Goal: Task Accomplishment & Management: Manage account settings

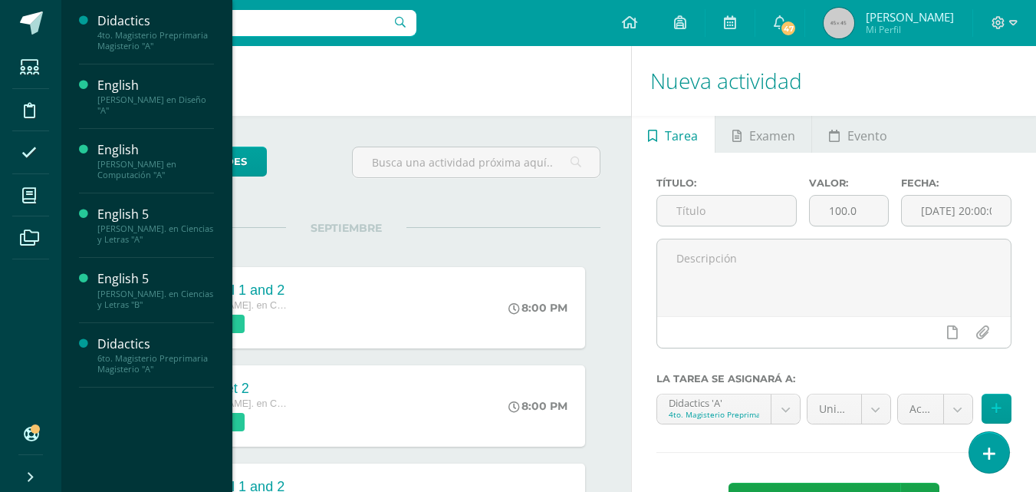
click at [180, 229] on div "[PERSON_NAME]. en Ciencias y Letras "A"" at bounding box center [155, 233] width 117 height 21
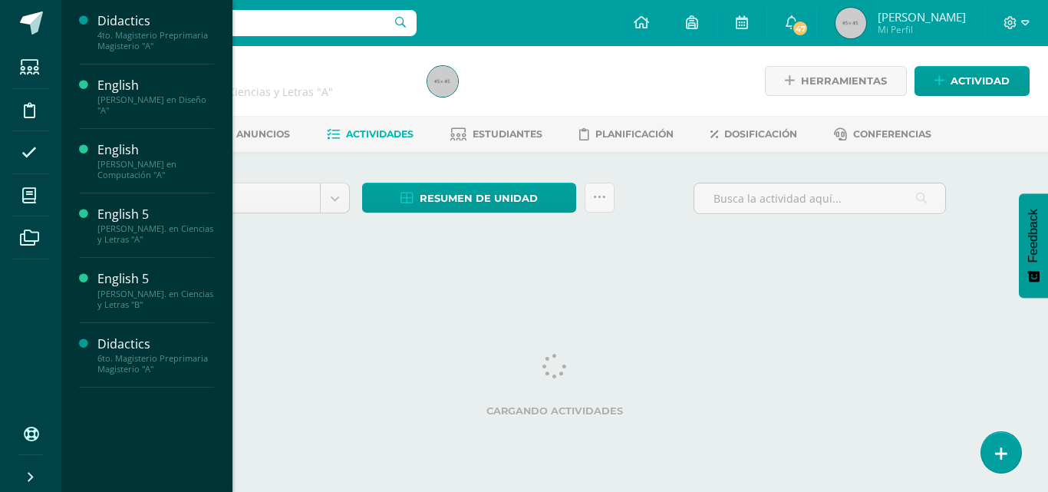
click at [147, 35] on div "4to. Magisterio Preprimaria Magisterio "A"" at bounding box center [155, 40] width 117 height 21
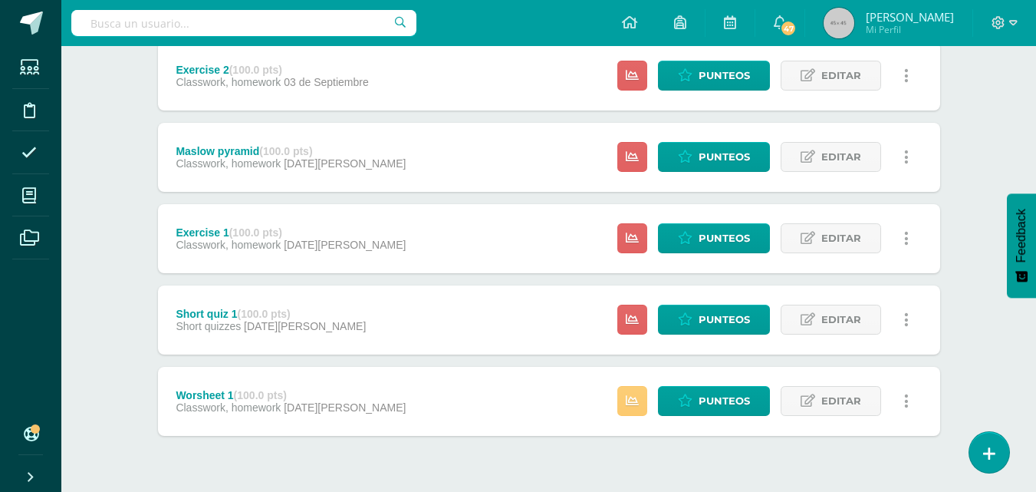
scroll to position [623, 0]
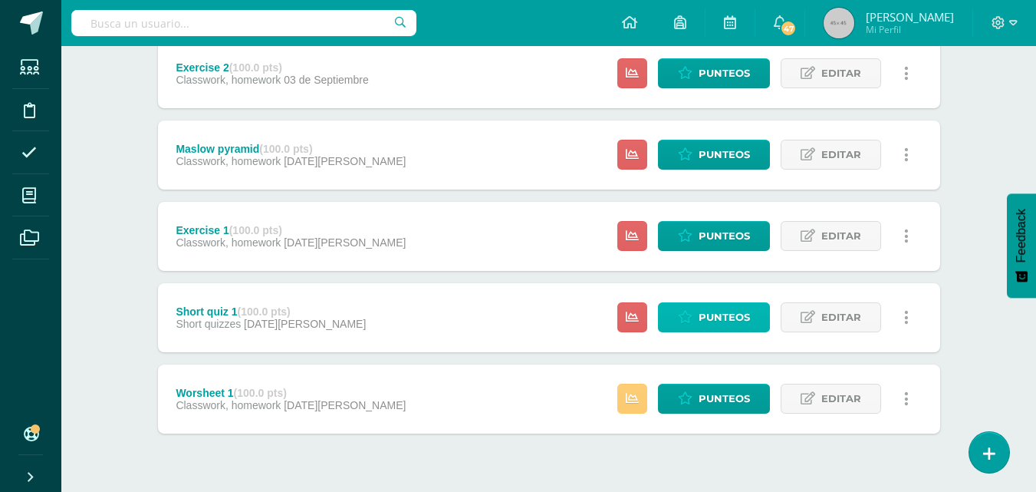
click at [720, 319] on span "Punteos" at bounding box center [724, 317] width 51 height 28
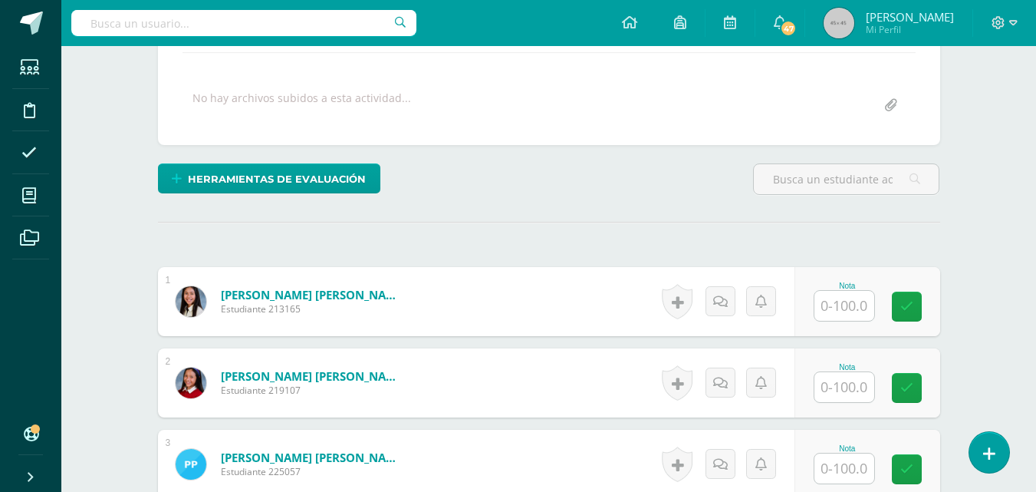
scroll to position [267, 0]
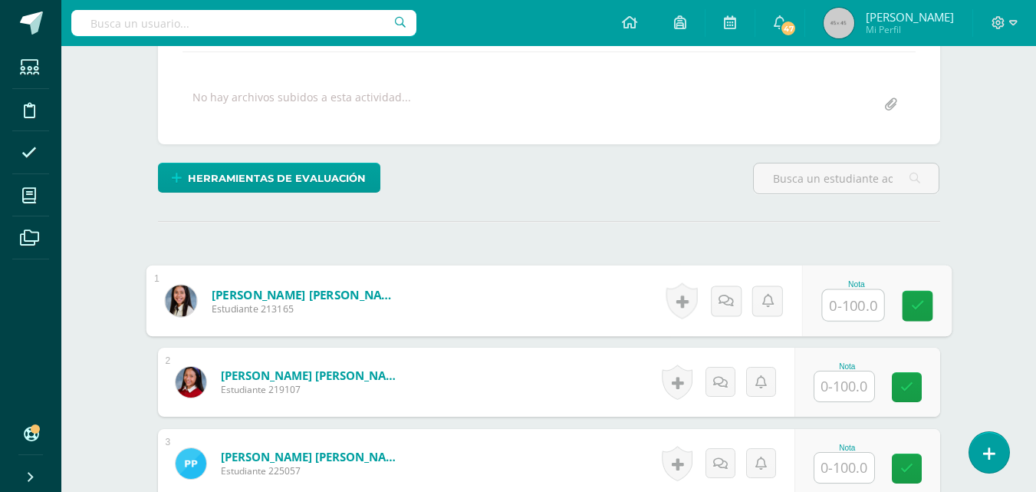
click at [853, 308] on input "text" at bounding box center [852, 305] width 61 height 31
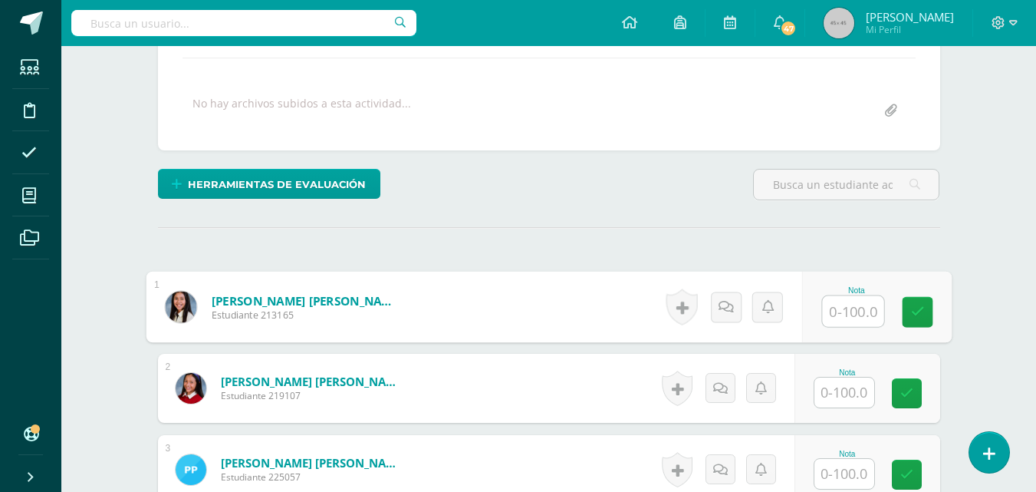
scroll to position [279, 0]
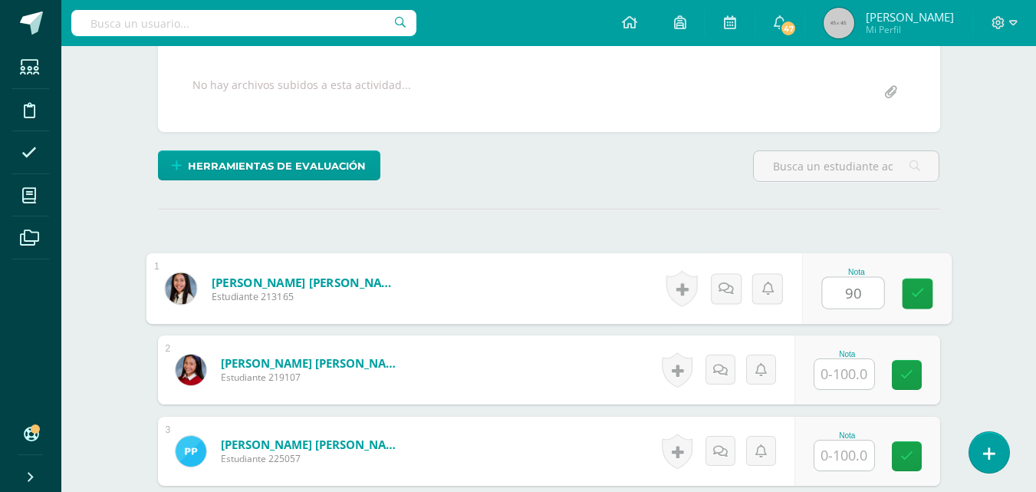
type input "90"
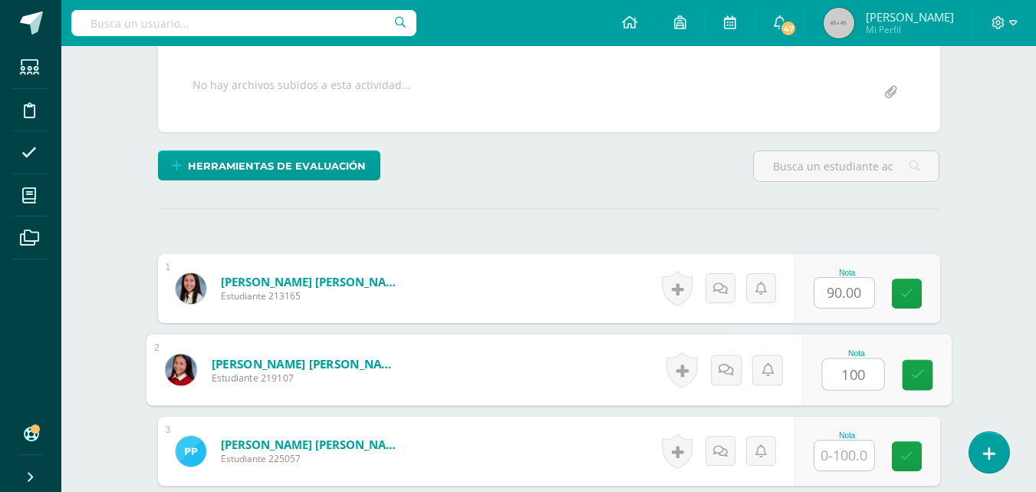
type input "100"
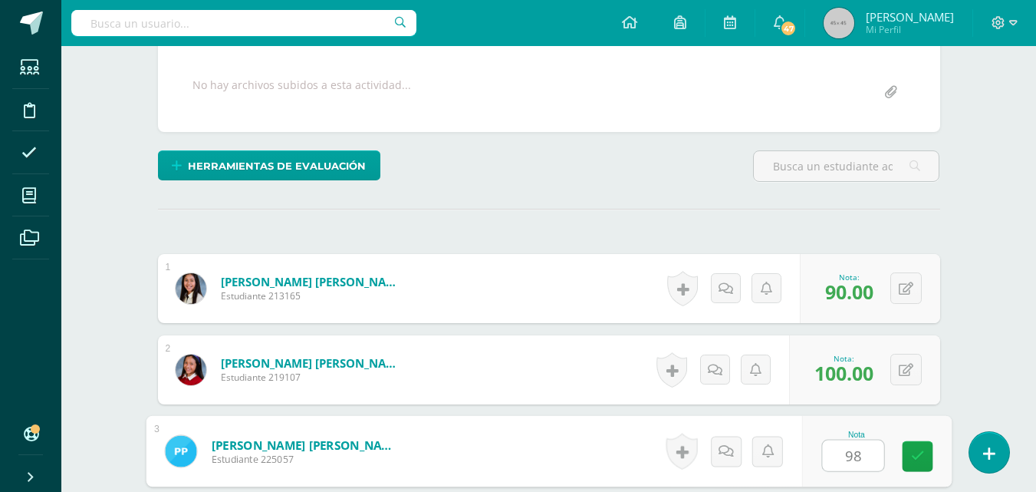
type input "98"
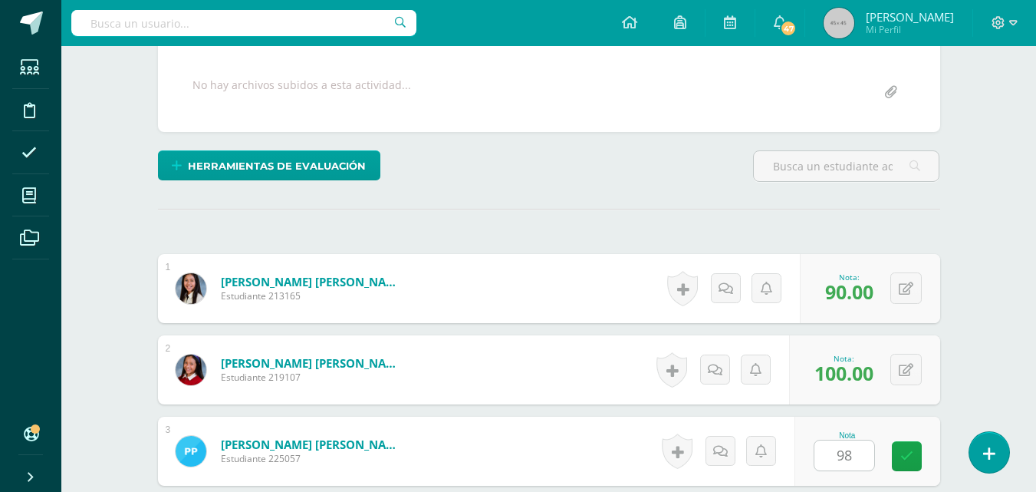
scroll to position [570, 0]
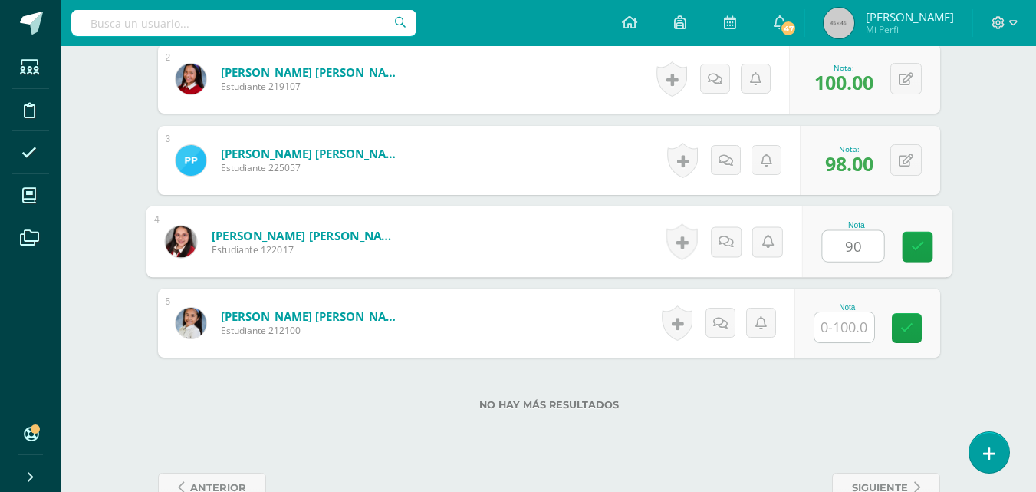
type input "90"
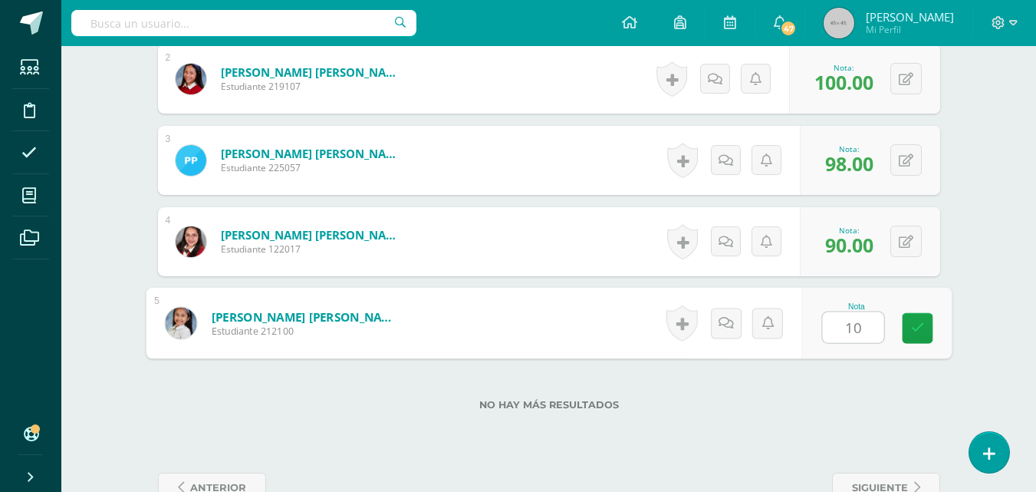
type input "100"
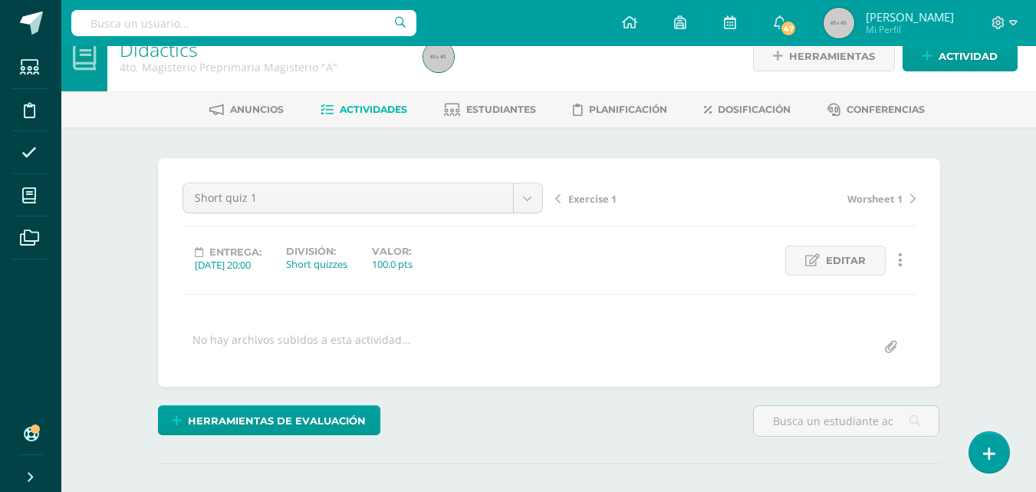
scroll to position [0, 0]
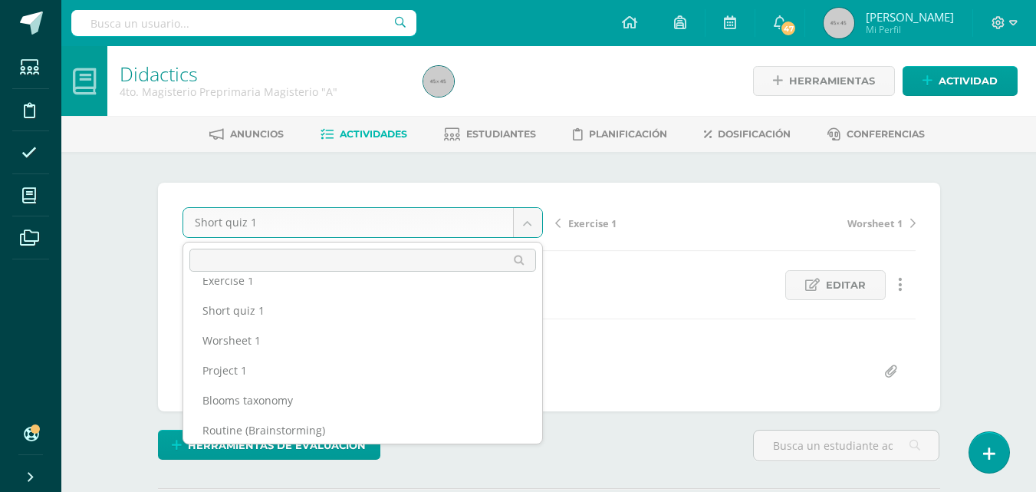
scroll to position [235, 0]
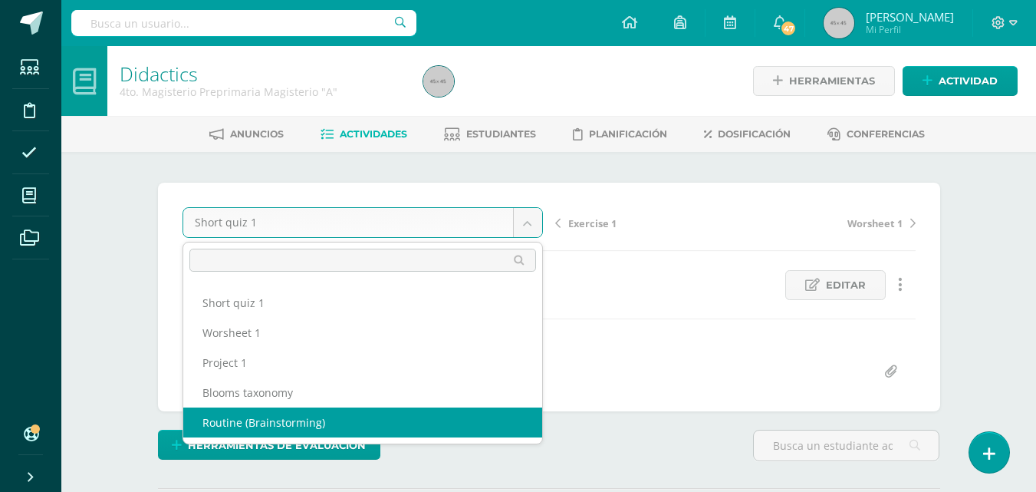
select select "/dashboard/teacher/grade-activity/206640/"
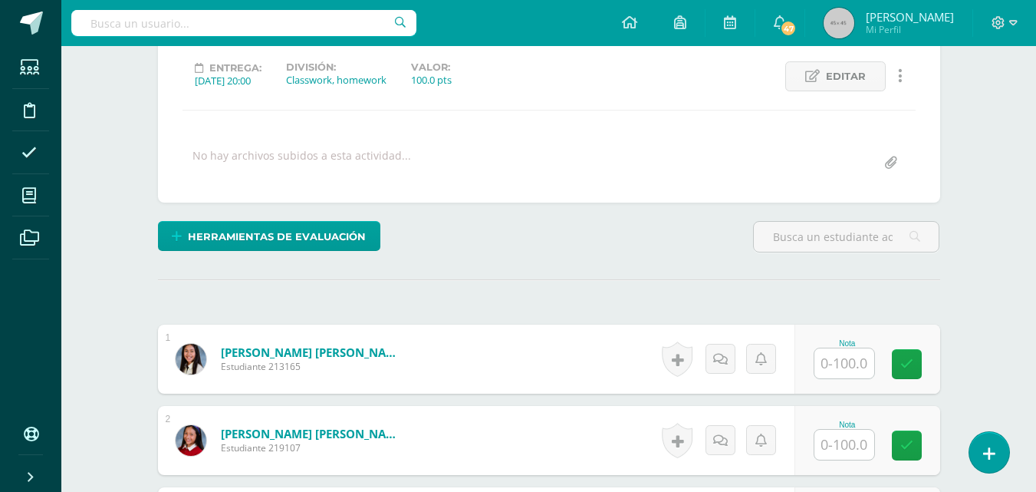
scroll to position [209, 0]
click at [830, 366] on input "text" at bounding box center [845, 362] width 60 height 30
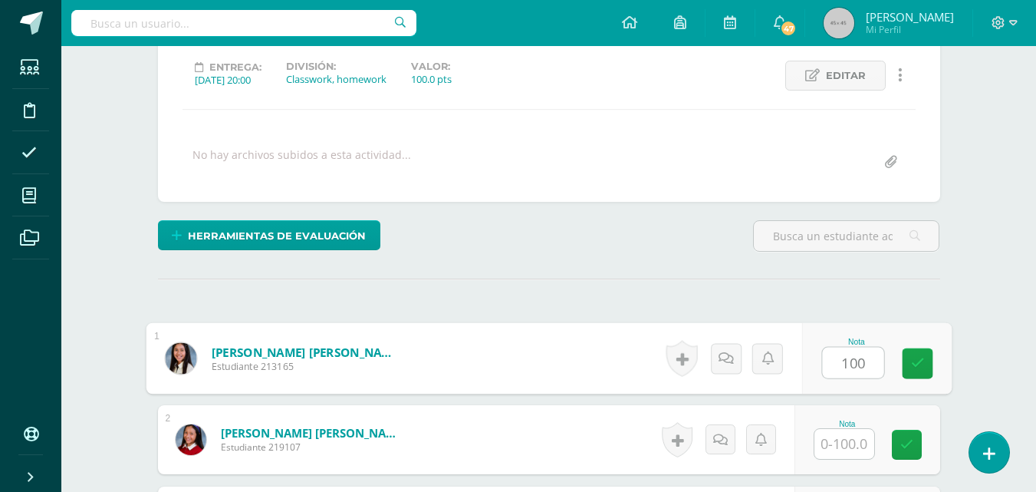
type input "100"
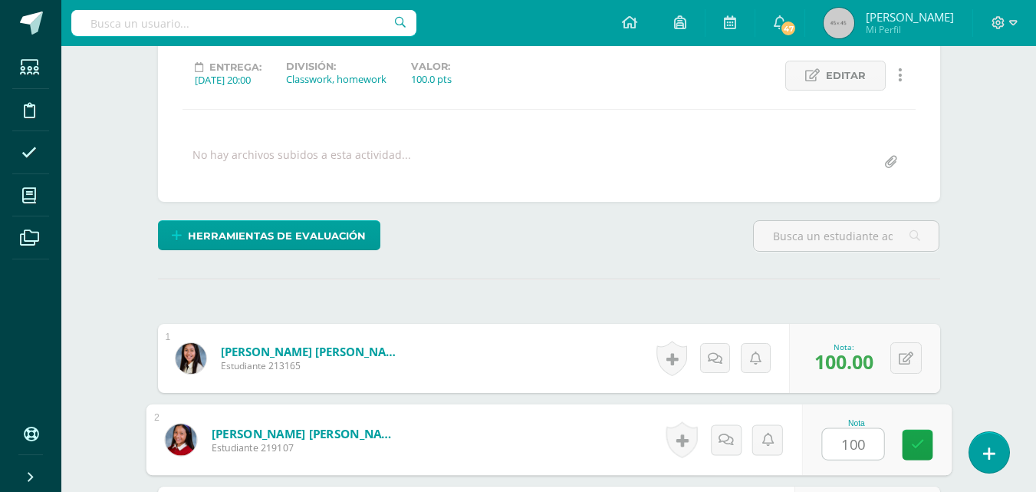
type input "100"
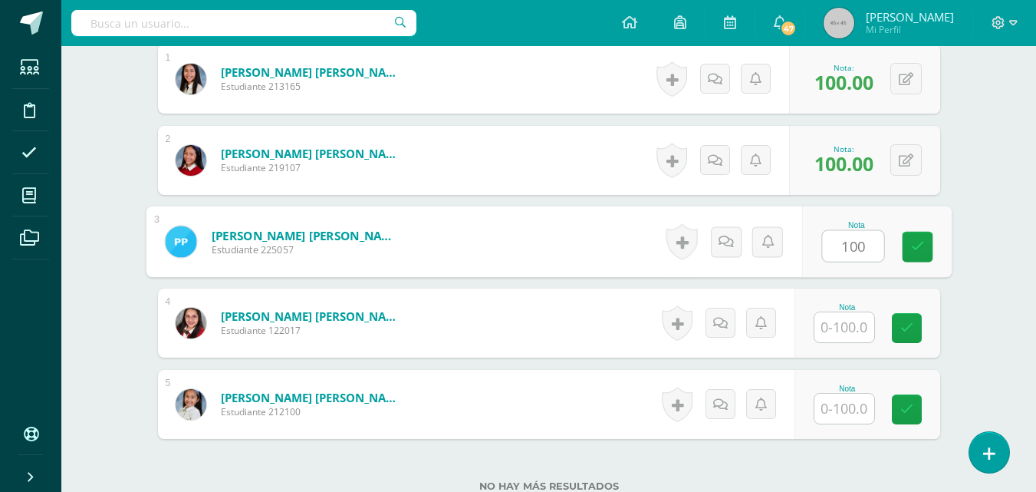
type input "100"
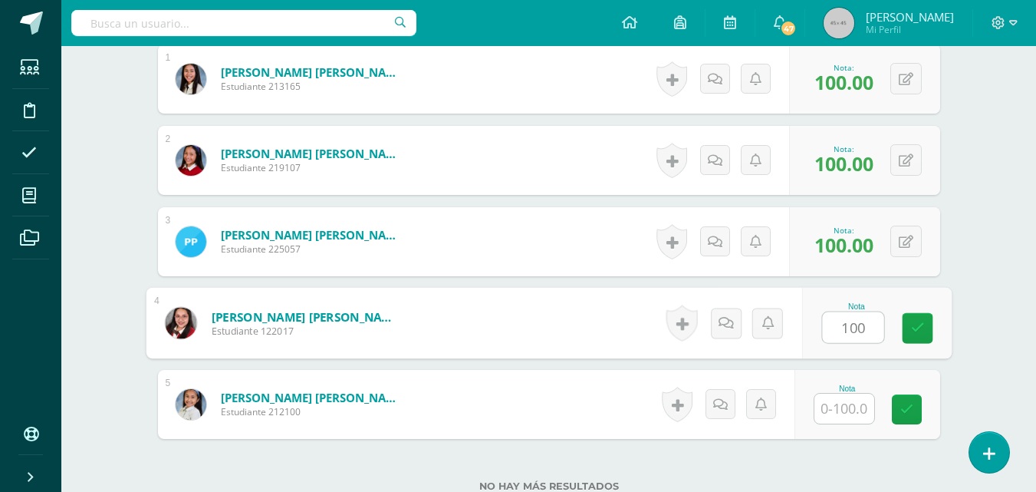
type input "100"
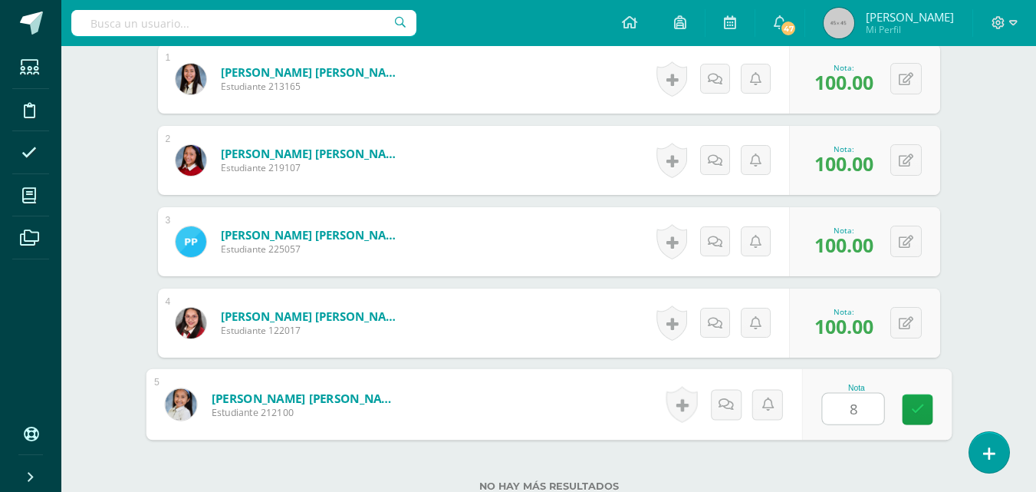
type input "80"
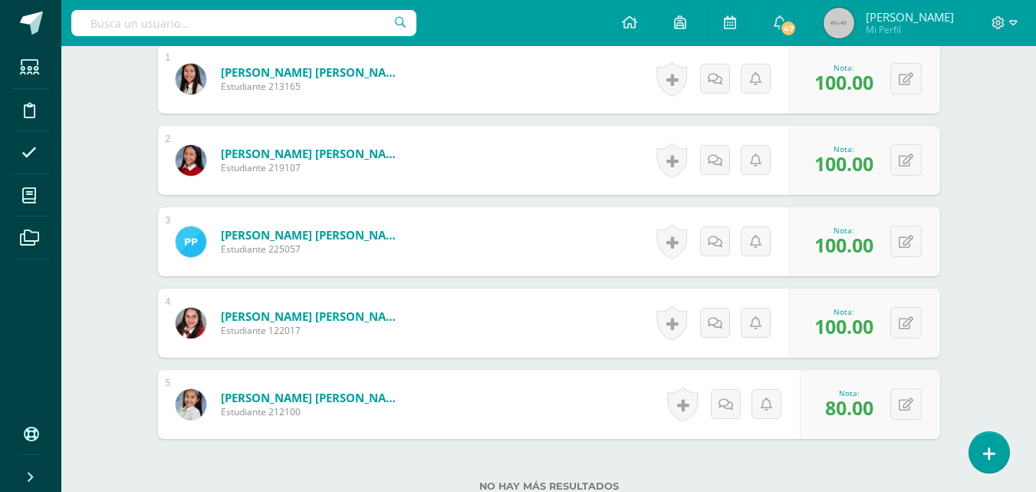
scroll to position [59, 0]
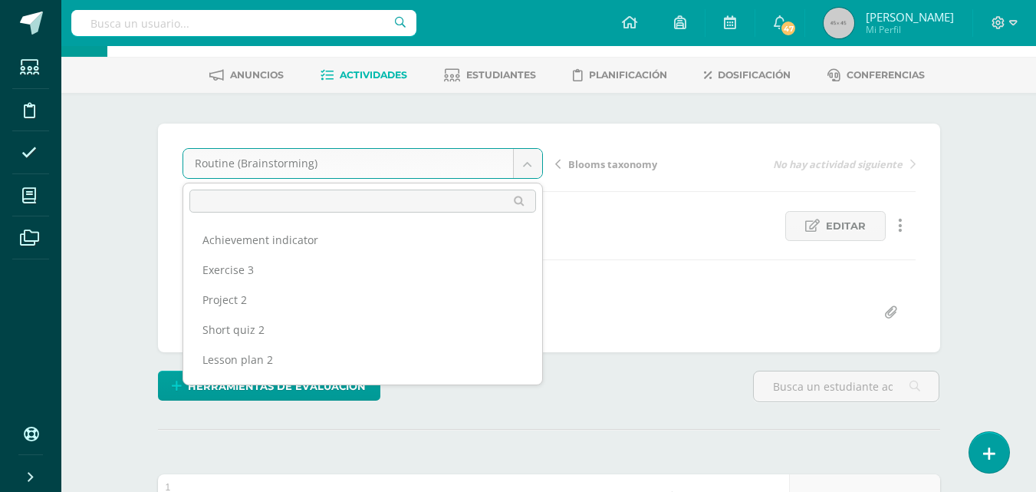
click at [535, 170] on body "Estudiantes Disciplina Asistencia Mis cursos Archivos Soporte Ayuda Reportar un…" at bounding box center [518, 492] width 1036 height 1103
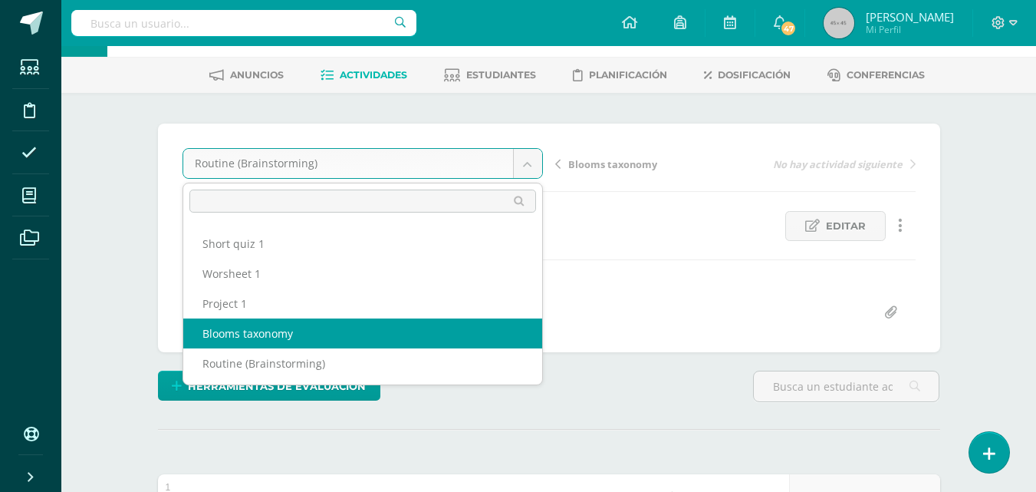
select select "/dashboard/teacher/grade-activity/206641/"
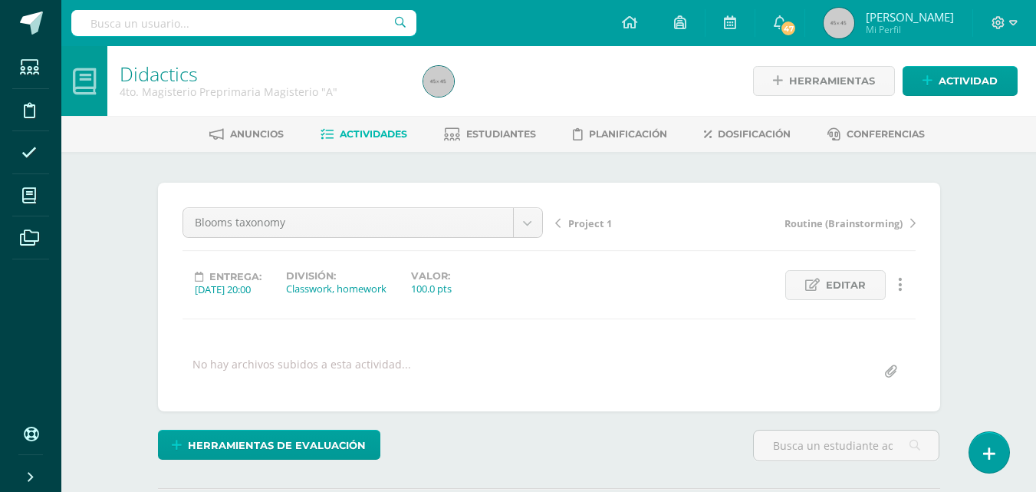
click at [534, 216] on body "Estudiantes Disciplina Asistencia Mis cursos Archivos Soporte Ayuda Reportar un…" at bounding box center [518, 304] width 1036 height 608
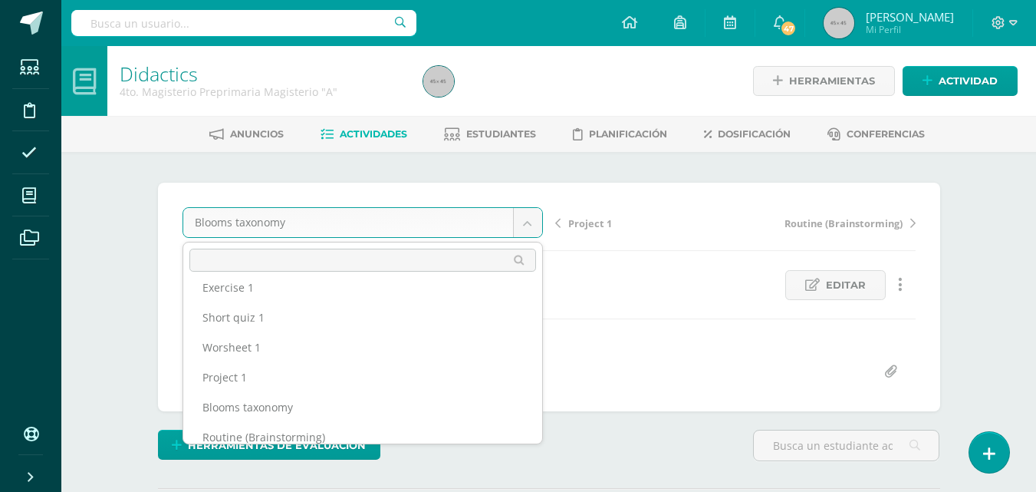
scroll to position [230, 0]
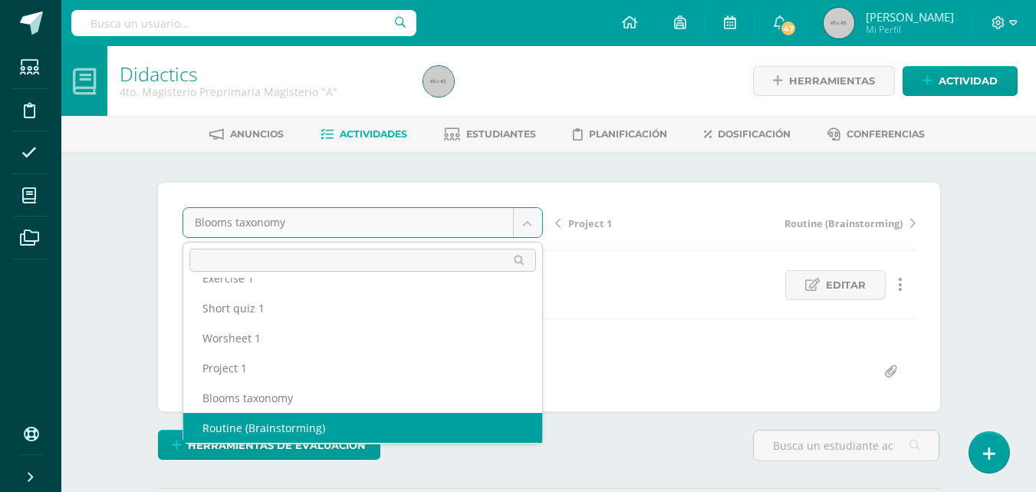
select select "/dashboard/teacher/grade-activity/206640/"
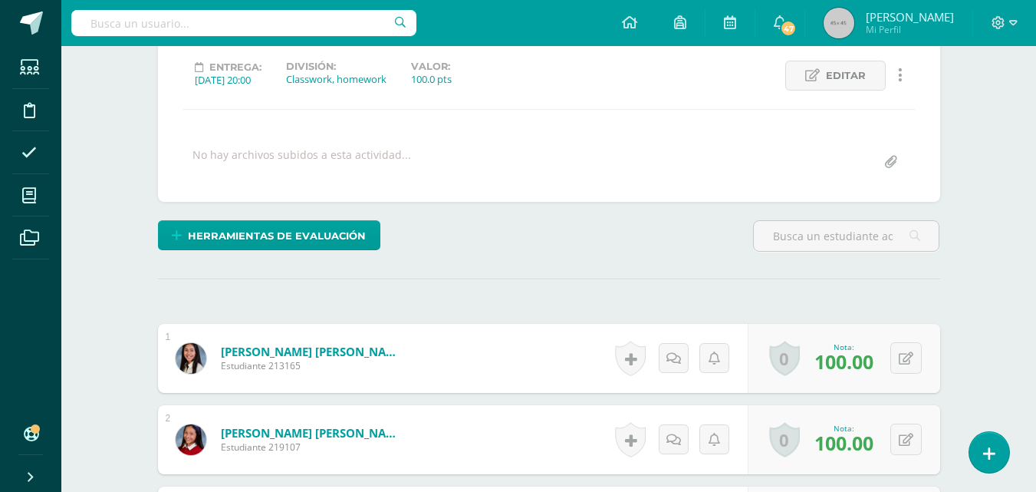
scroll to position [611, 0]
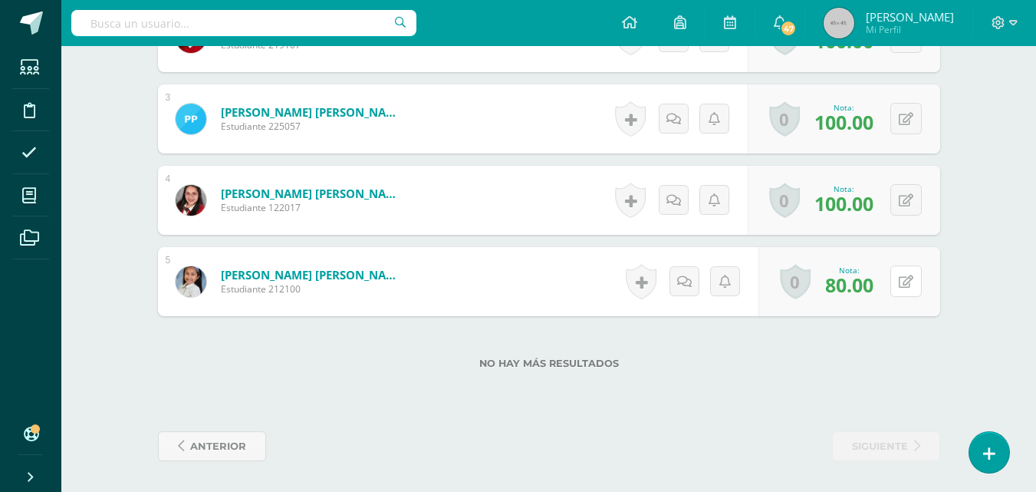
click at [900, 271] on div "0 [GEOGRAPHIC_DATA] Logros obtenidos Aún no hay logros agregados Nota: 80.00" at bounding box center [850, 281] width 182 height 69
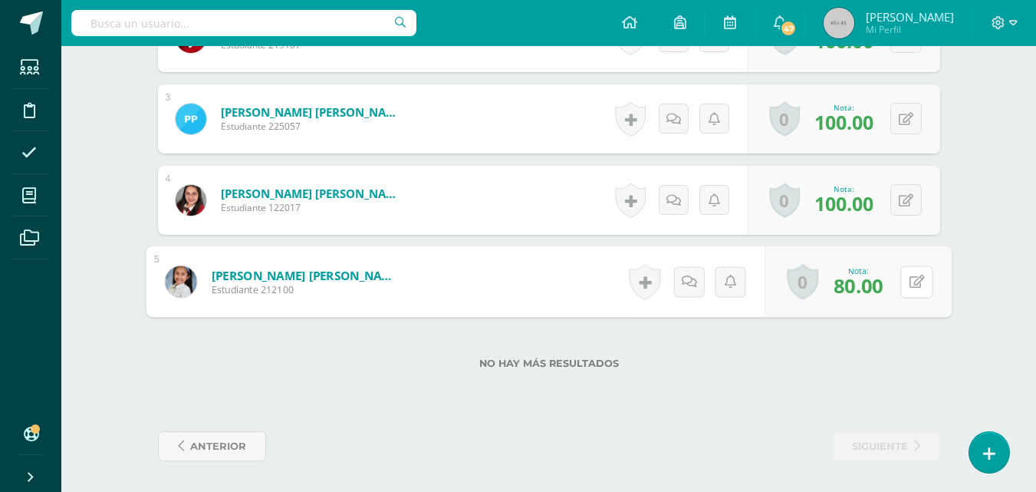
click at [916, 282] on icon at bounding box center [916, 281] width 15 height 13
type input "100"
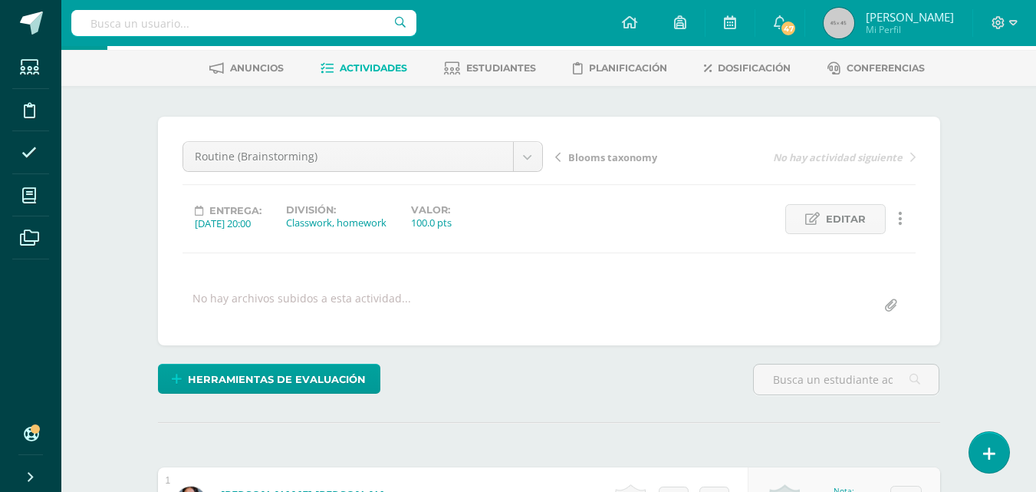
scroll to position [0, 0]
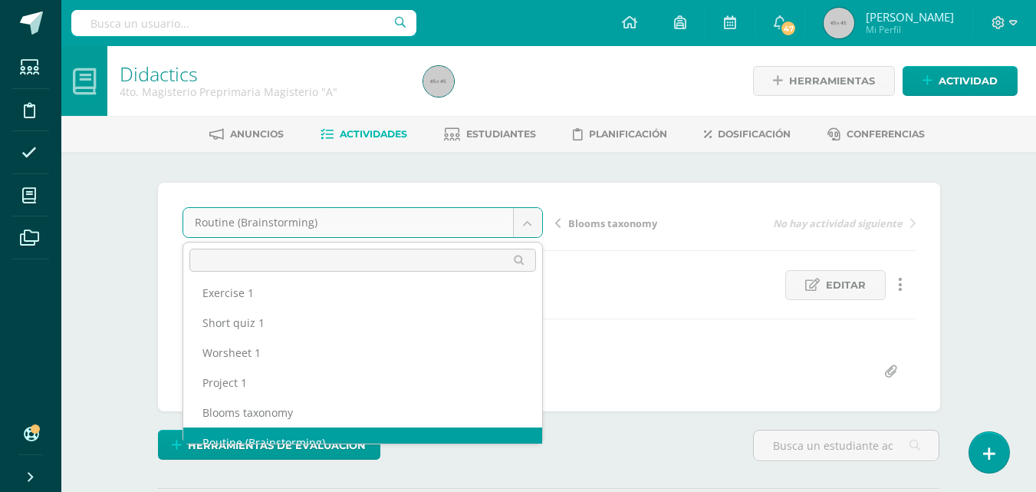
scroll to position [229, 0]
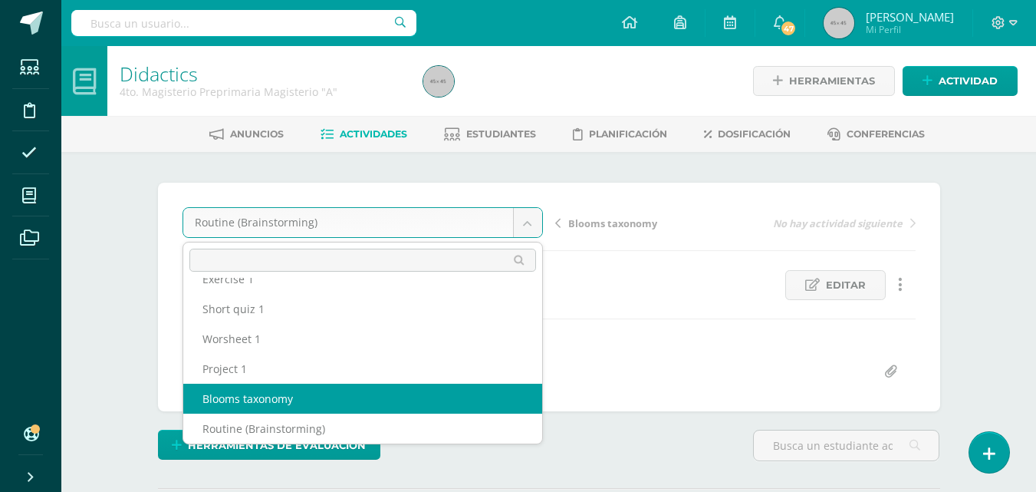
select select "/dashboard/teacher/grade-activity/206641/"
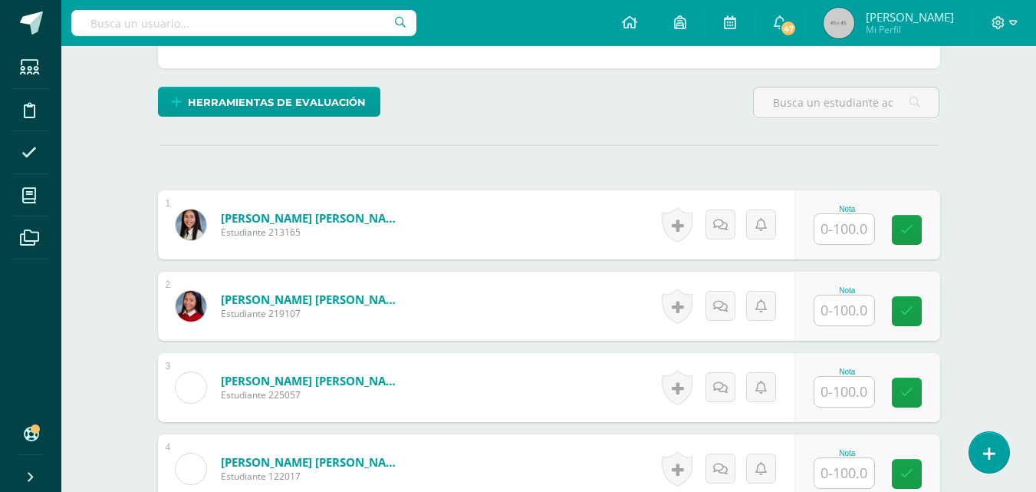
scroll to position [390, 0]
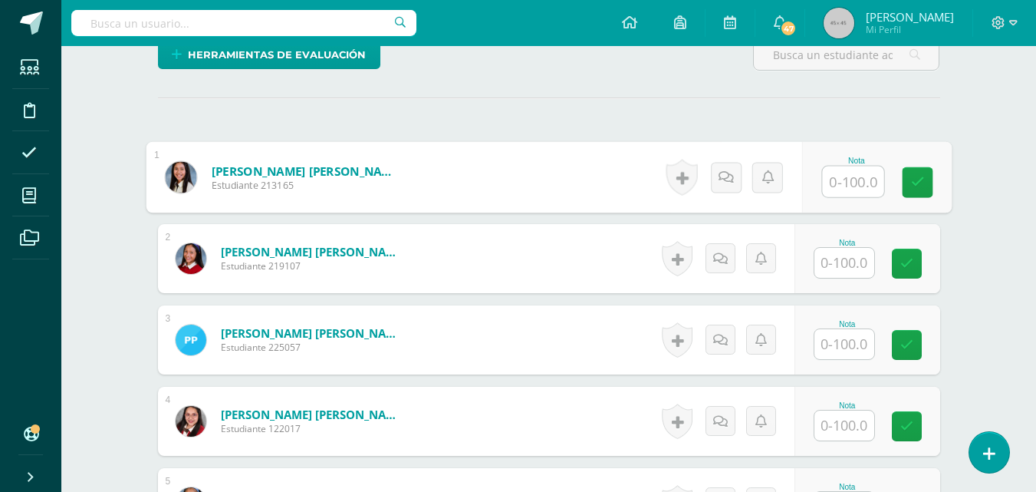
click at [848, 181] on input "text" at bounding box center [852, 181] width 61 height 31
type input "100"
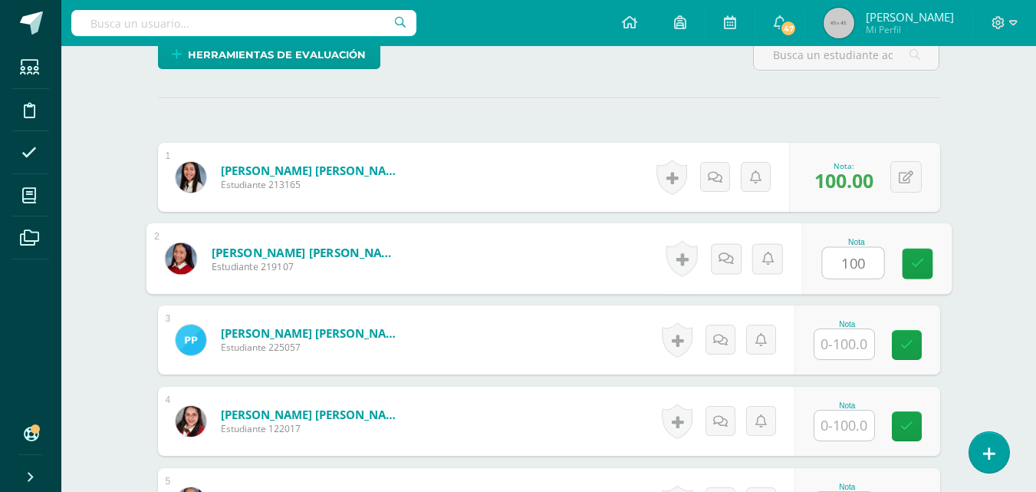
type input "100"
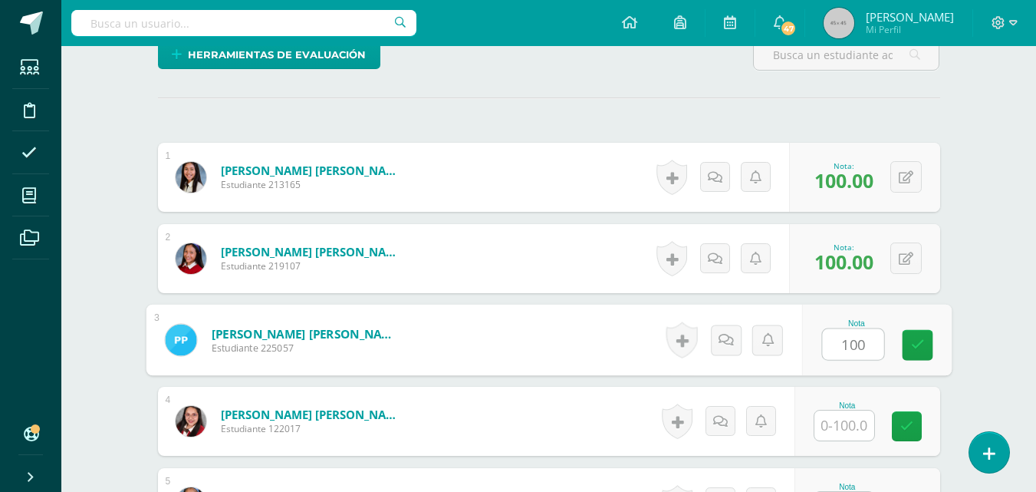
type input "100"
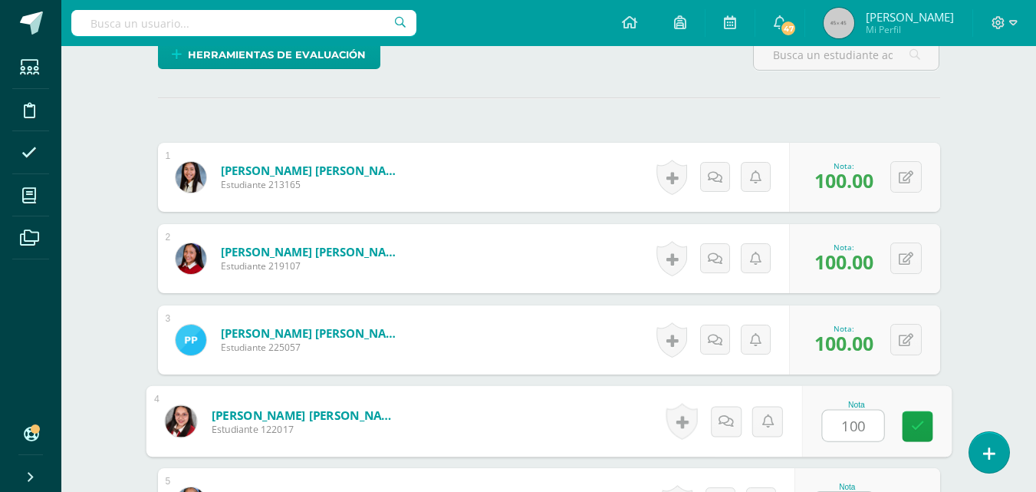
type input "100"
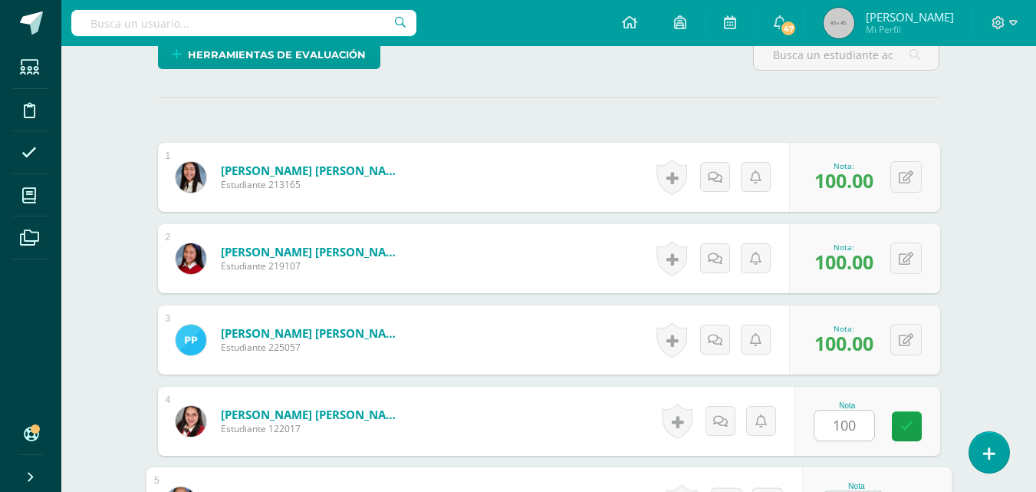
scroll to position [420, 0]
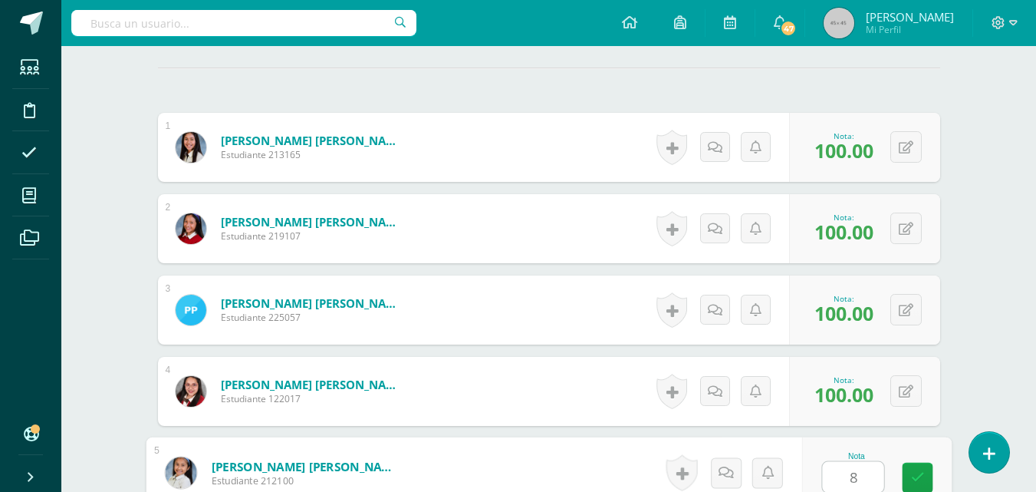
type input "80"
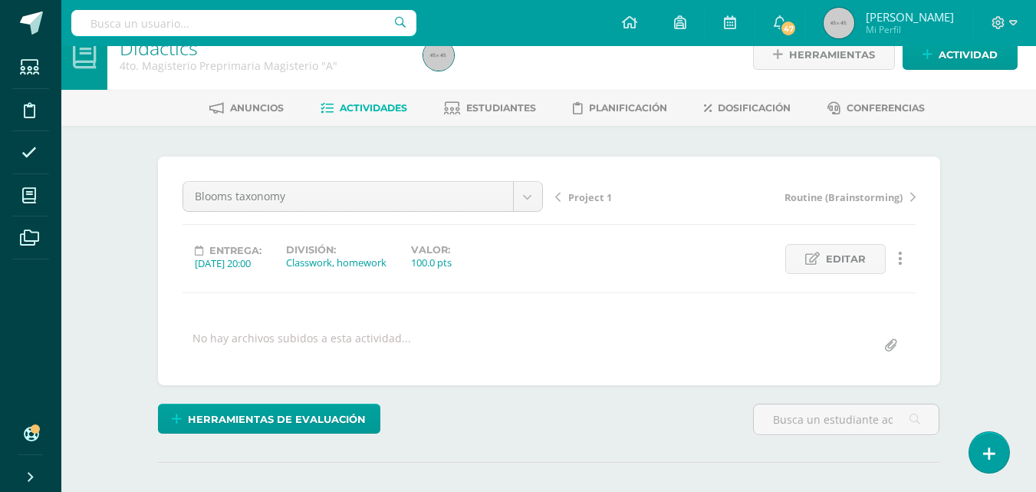
scroll to position [0, 0]
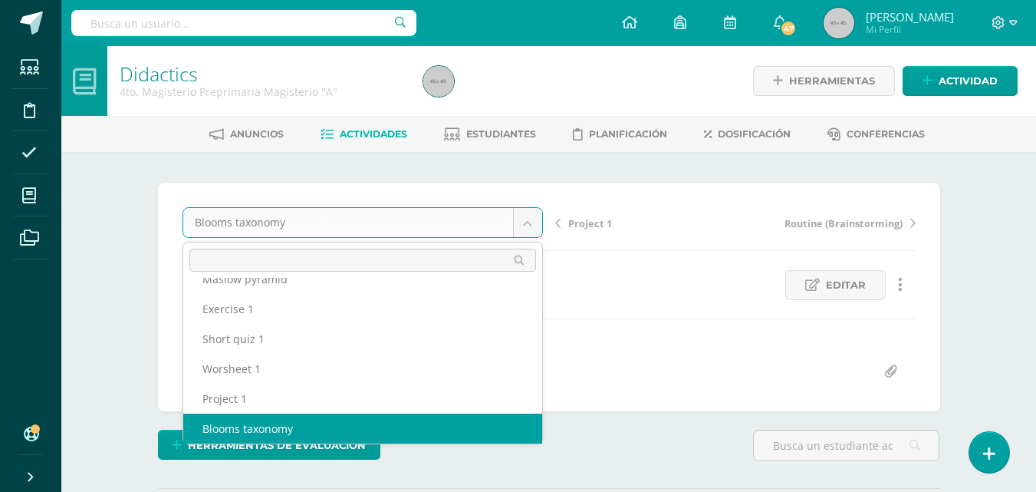
scroll to position [186, 0]
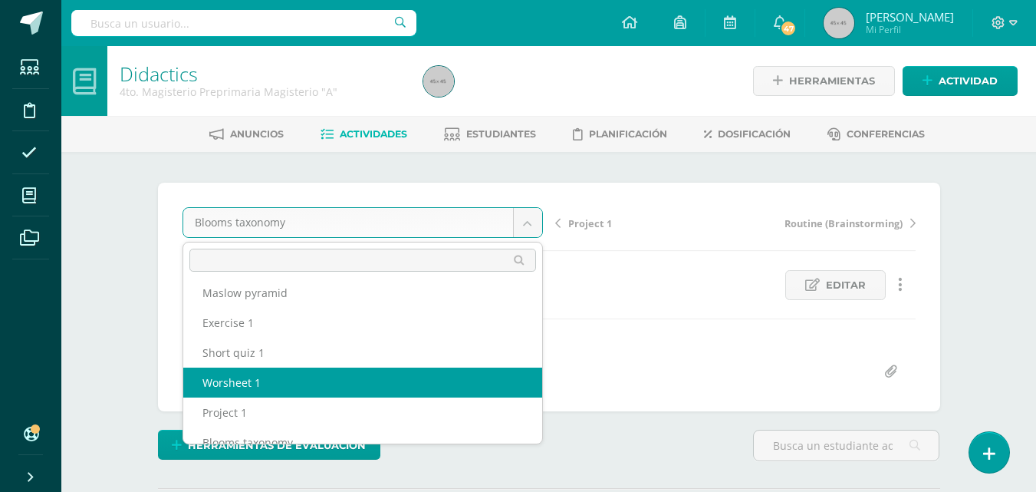
select select "/dashboard/teacher/grade-activity/206643/"
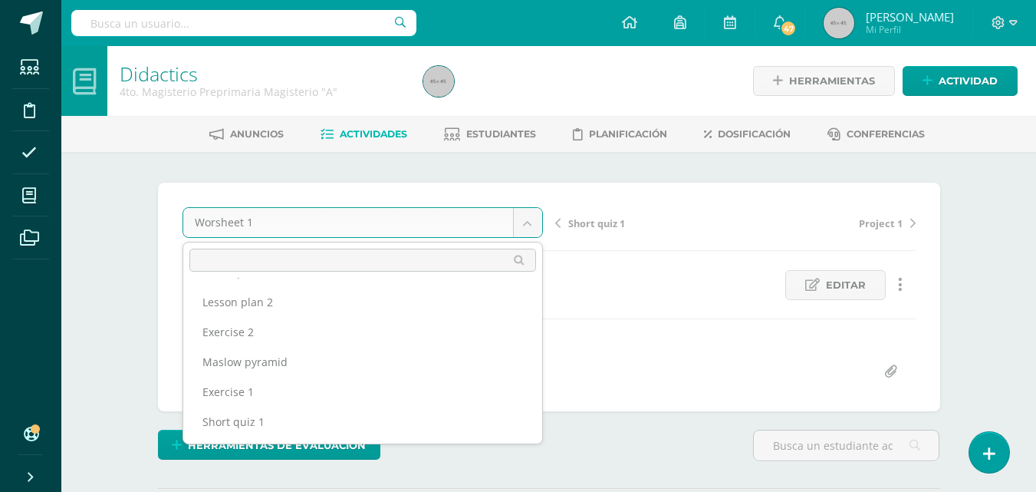
scroll to position [134, 0]
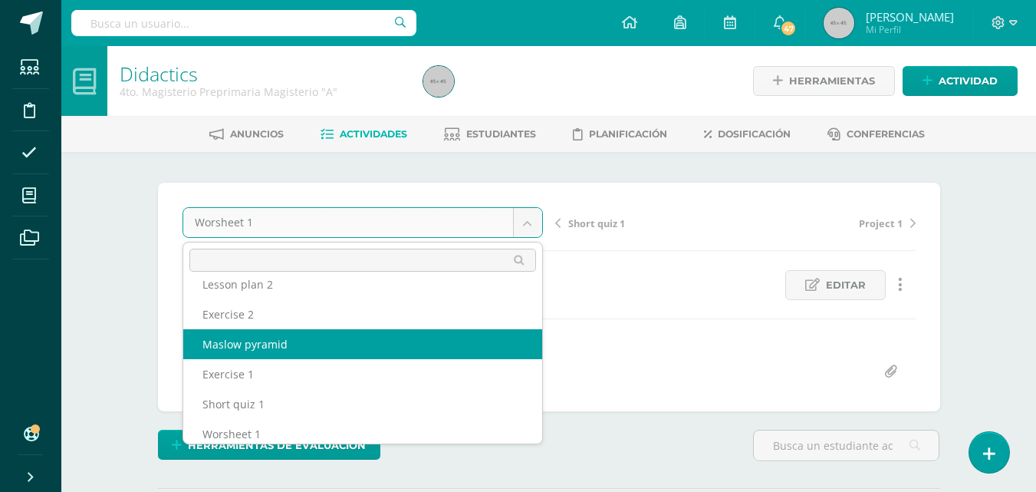
select select "/dashboard/teacher/grade-activity/206642/"
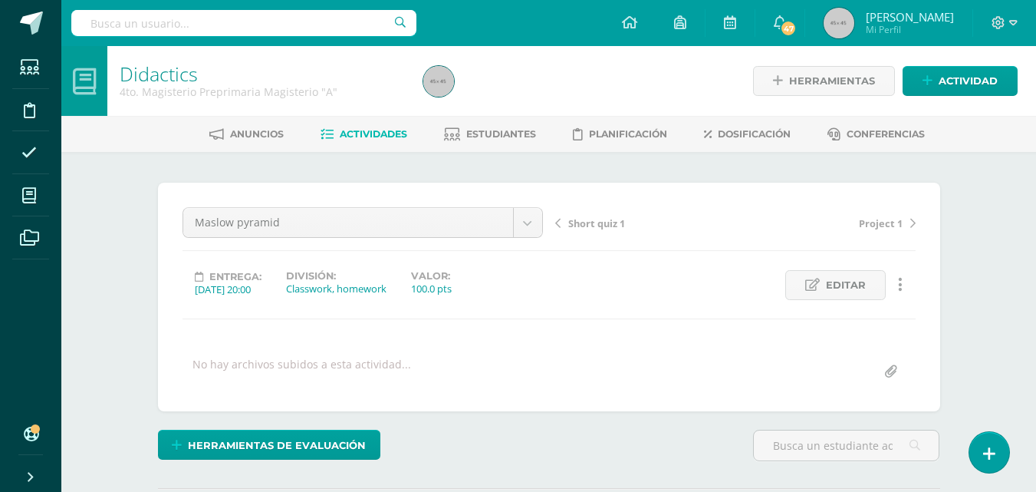
click at [328, 343] on div "Maslow pyramid Achievement indicator Exercise 3 Project 2 Short quiz 2 Lesson p…" at bounding box center [549, 296] width 733 height 179
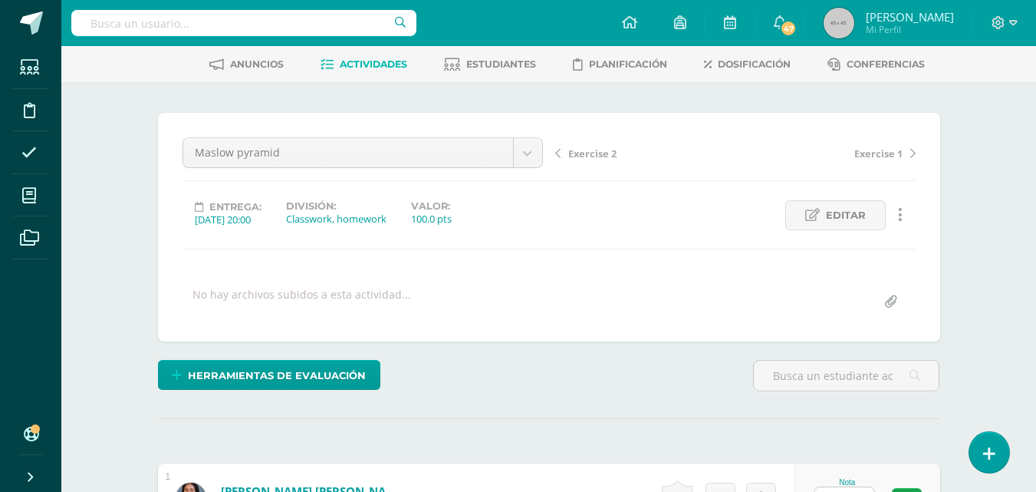
scroll to position [68, 0]
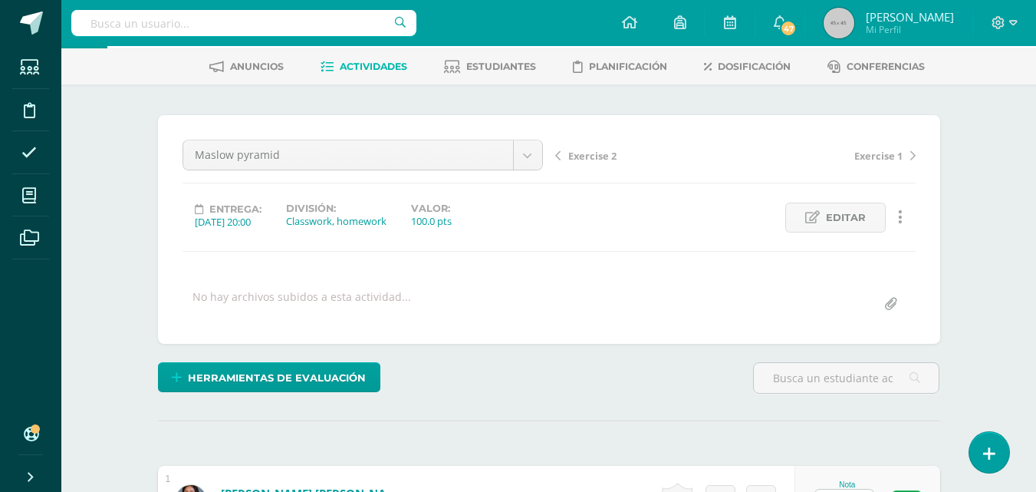
click at [864, 215] on span "Editar" at bounding box center [846, 217] width 40 height 28
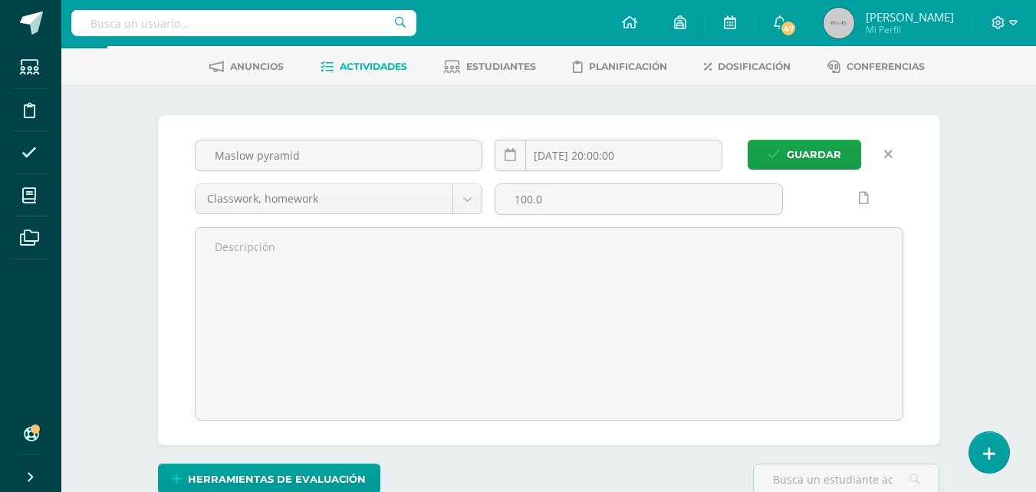
click at [638, 154] on input "[DATE] 20:00:00" at bounding box center [609, 155] width 226 height 30
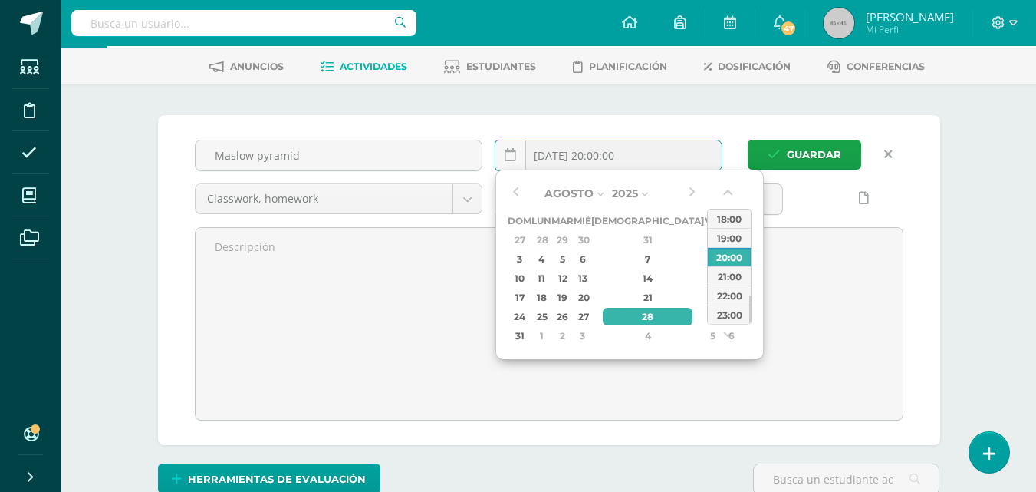
type input "[DATE] 20:00"
click at [917, 180] on div "Guardar Maslow pyramid [DATE] 20:00 Classwork, homework Classwork, homework Pro…" at bounding box center [549, 280] width 782 height 330
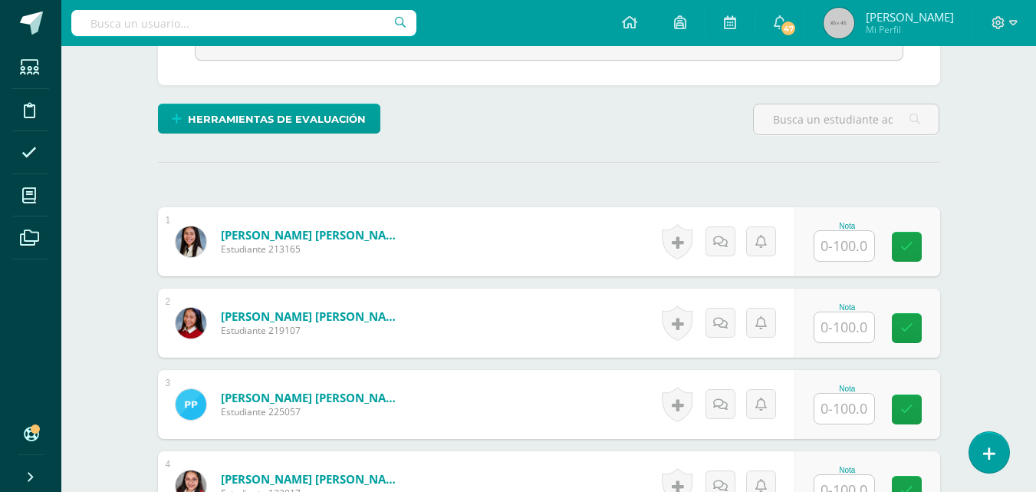
scroll to position [428, 0]
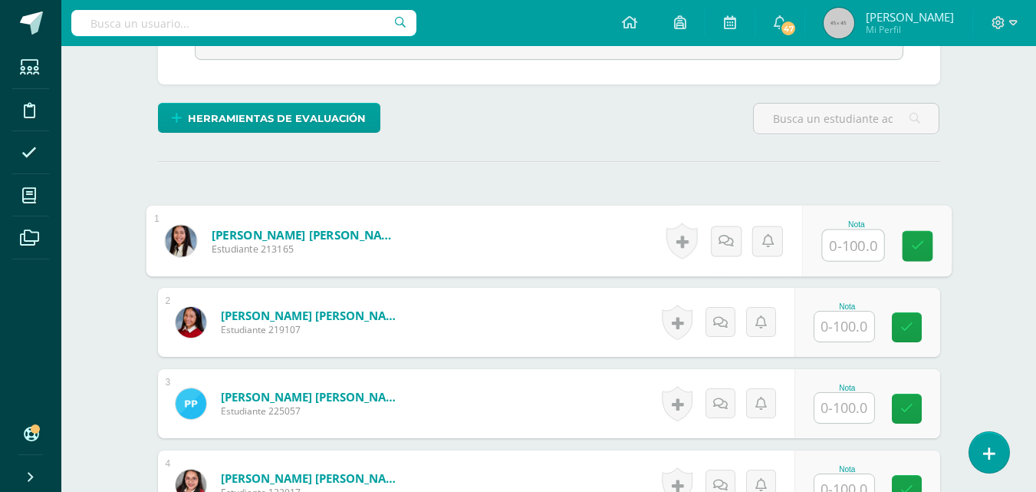
click at [829, 246] on input "text" at bounding box center [852, 245] width 61 height 31
type input "100"
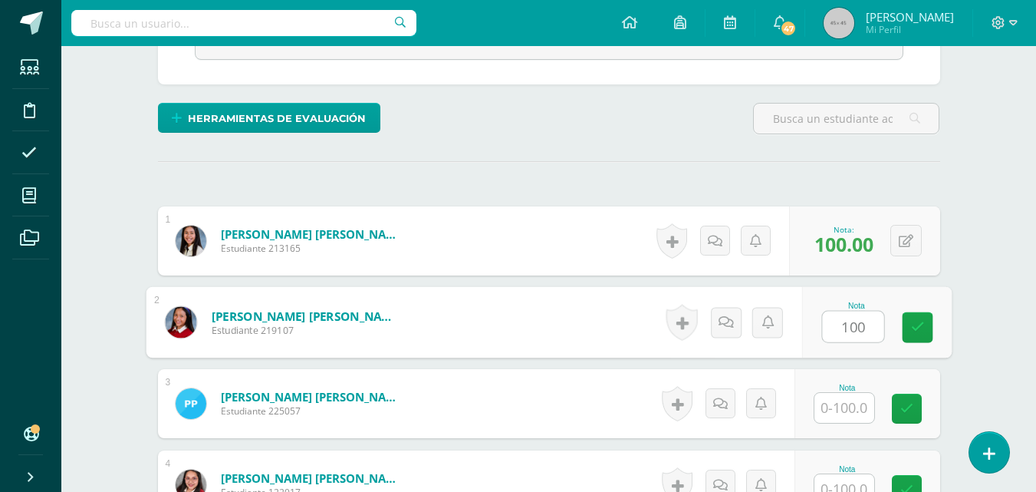
type input "100"
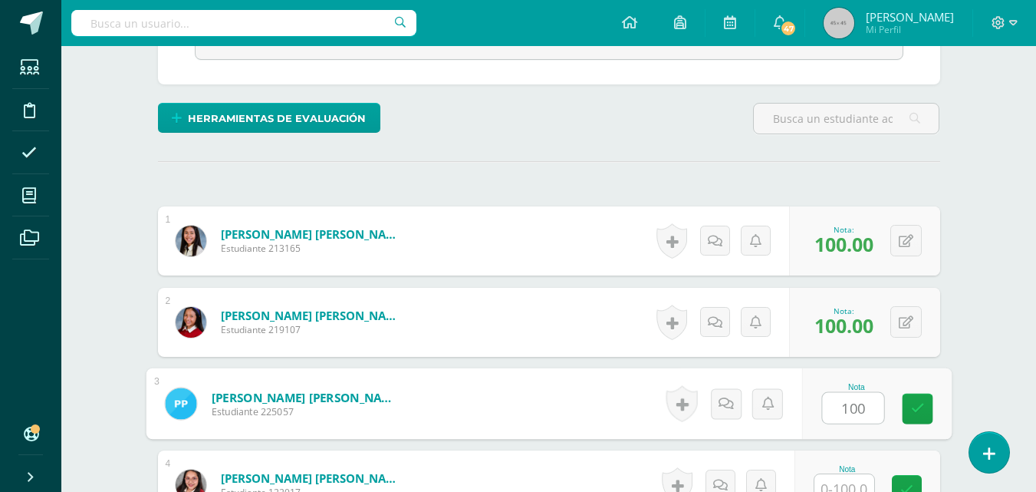
type input "100"
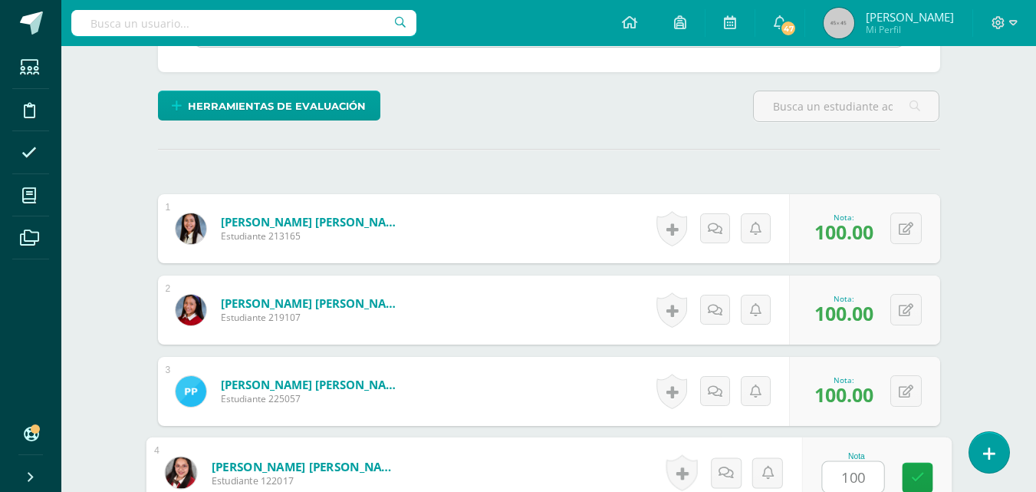
type input "100"
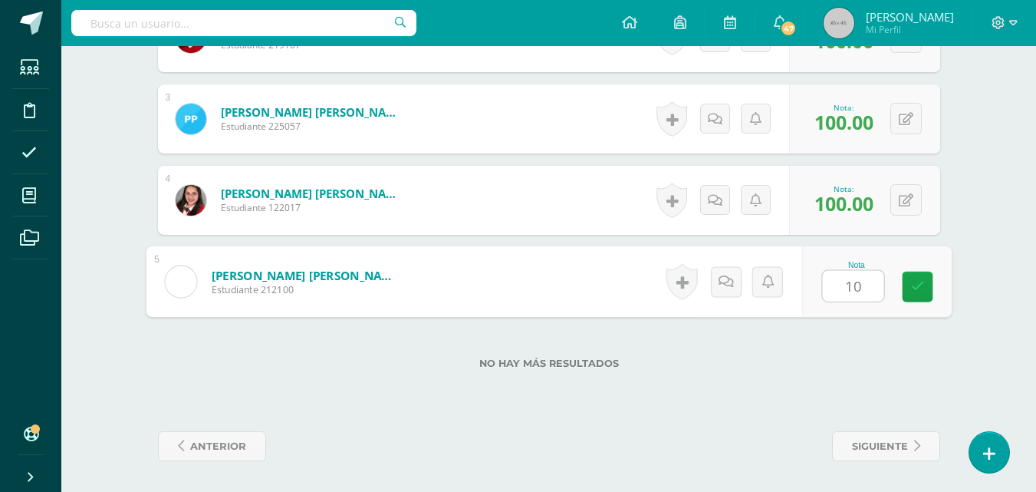
type input "100"
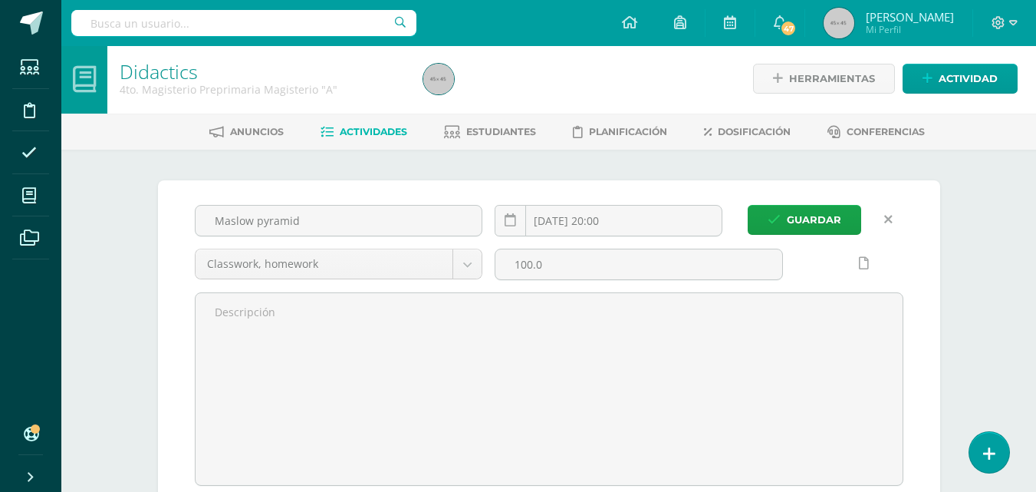
scroll to position [0, 0]
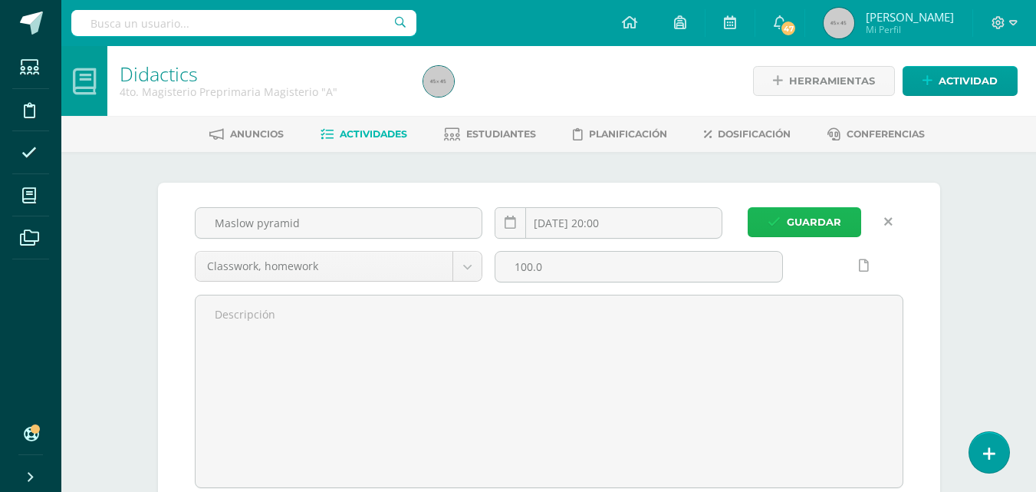
click at [814, 215] on span "Guardar" at bounding box center [814, 222] width 54 height 28
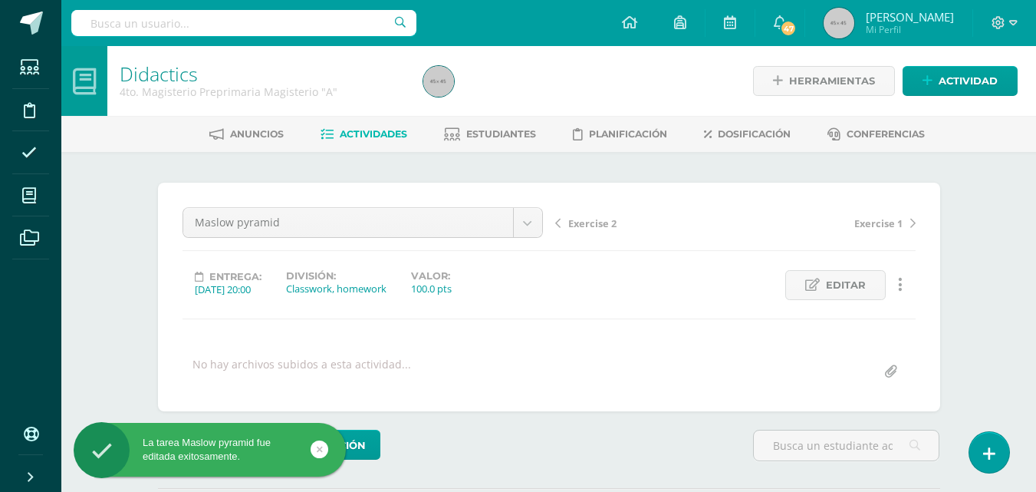
click at [531, 219] on body "La tarea Maslow pyramid fue editada exitosamente. Estudiantes Disciplina Asiste…" at bounding box center [518, 304] width 1036 height 608
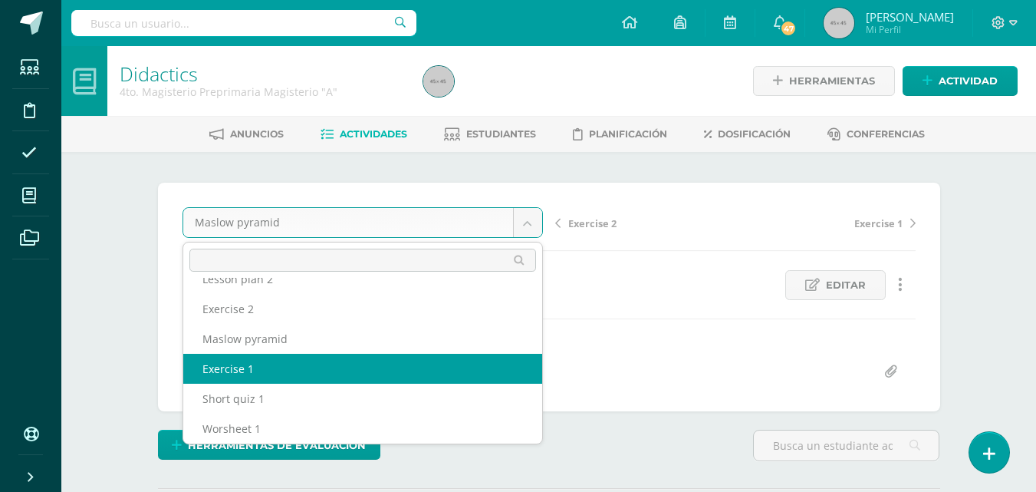
scroll to position [1, 0]
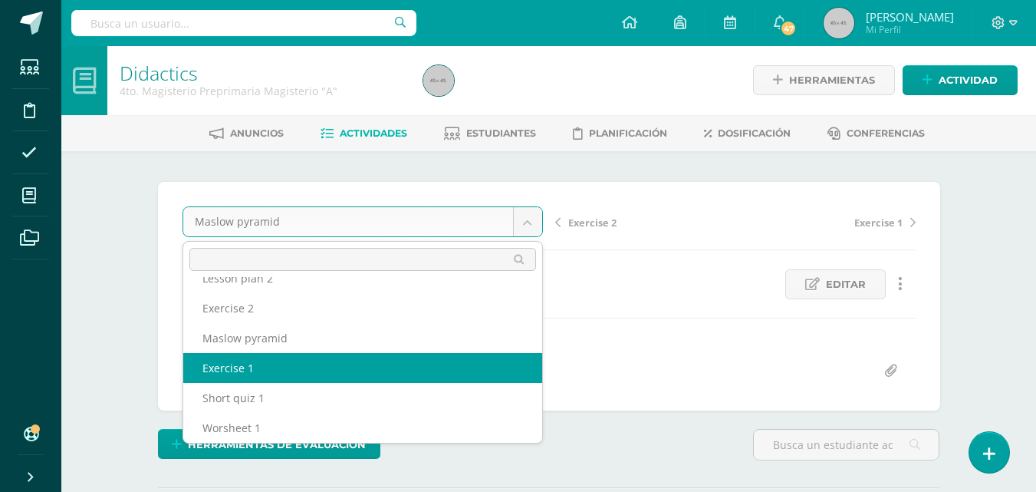
select select "/dashboard/teacher/grade-activity/206645/"
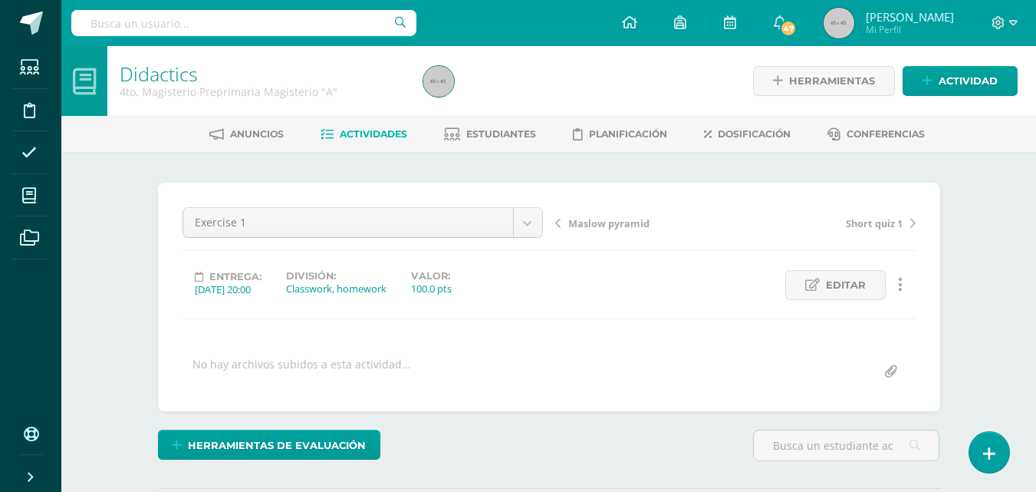
scroll to position [1, 0]
click at [837, 283] on span "Editar" at bounding box center [846, 284] width 40 height 28
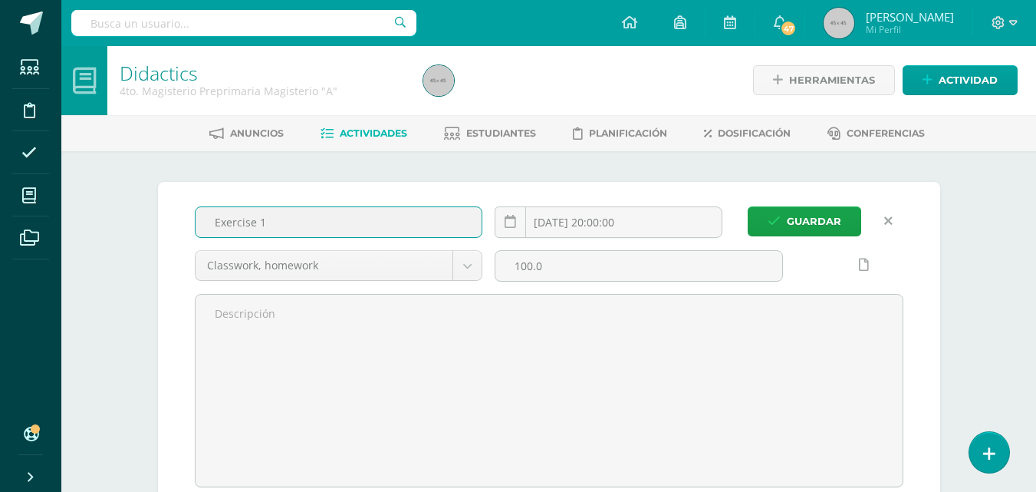
click at [370, 220] on input "Exercise 1" at bounding box center [339, 222] width 287 height 30
type input "E"
type input "Thematic Unit"
click at [636, 216] on input "[DATE] 20:00:00" at bounding box center [609, 222] width 226 height 30
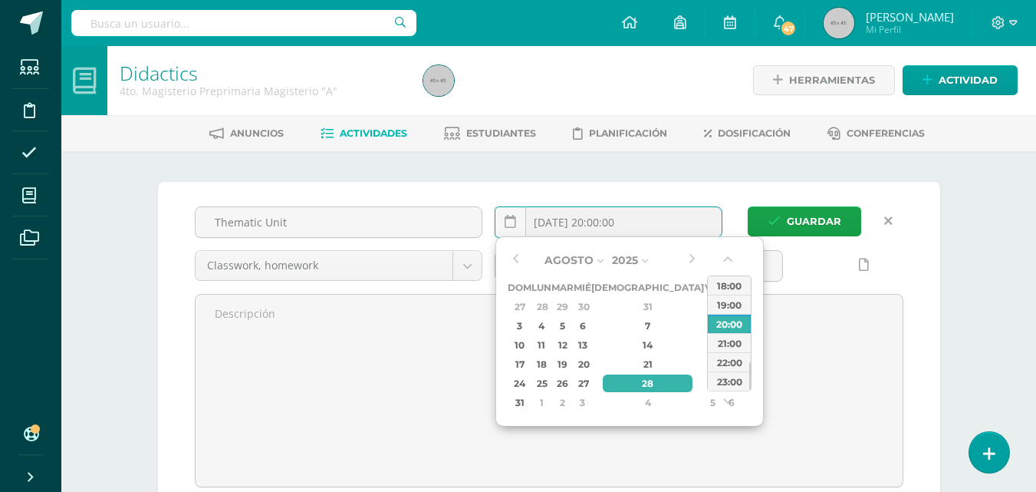
click at [696, 258] on button "button" at bounding box center [691, 260] width 15 height 23
click at [589, 326] on div "10" at bounding box center [582, 326] width 14 height 18
type input "2025-09-10 20:00"
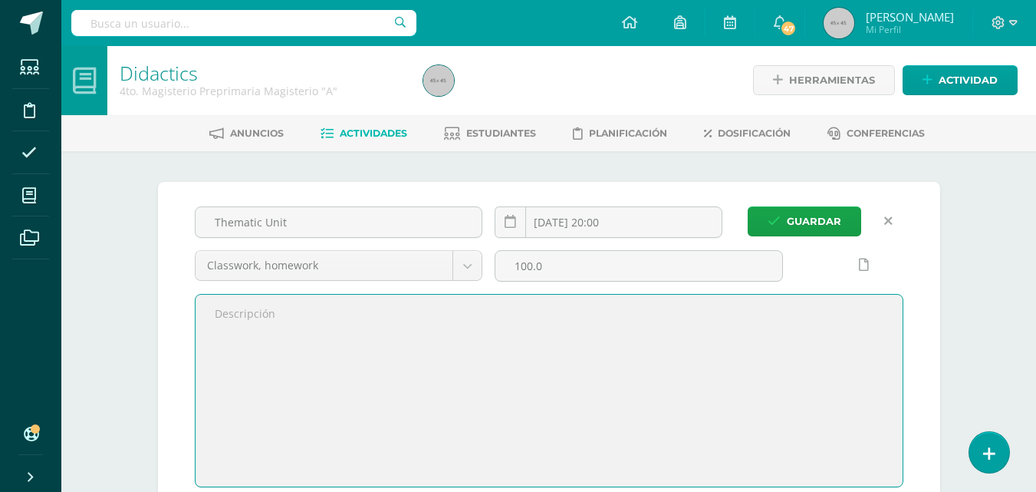
click at [868, 366] on textarea at bounding box center [549, 391] width 707 height 192
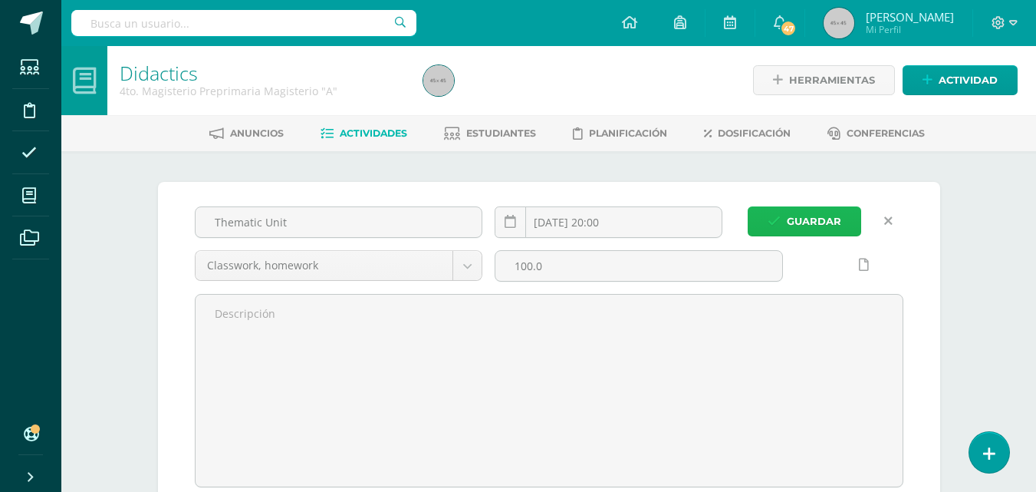
click at [828, 216] on span "Guardar" at bounding box center [814, 221] width 54 height 28
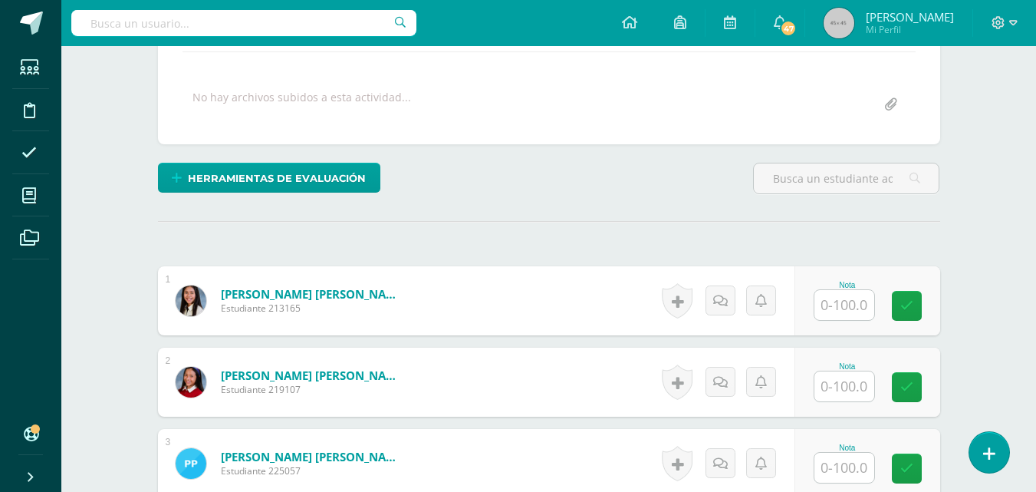
scroll to position [278, 0]
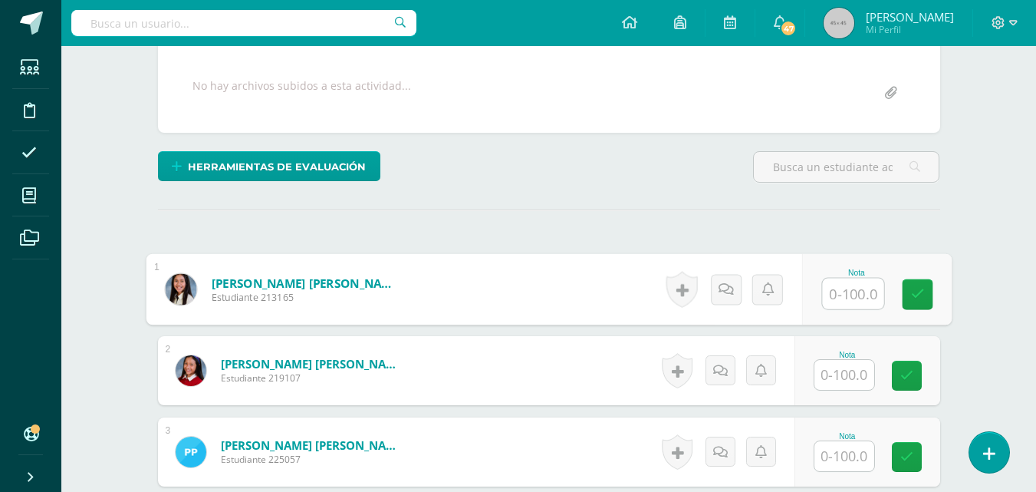
click at [835, 293] on input "text" at bounding box center [852, 293] width 61 height 31
type input "100"
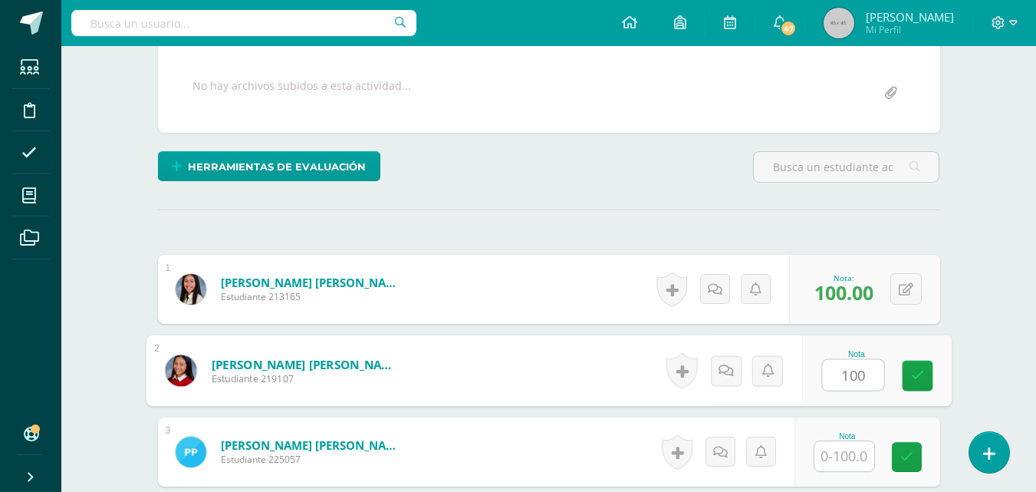
type input "100"
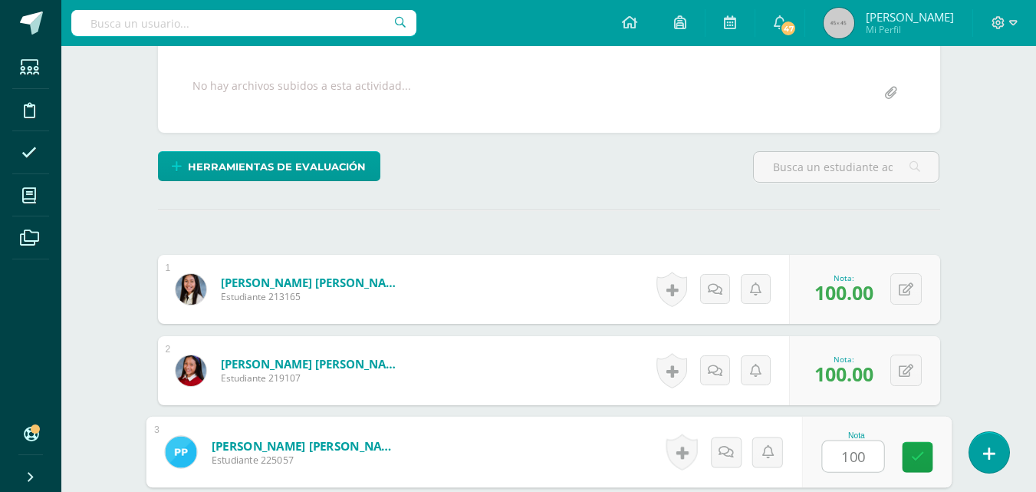
type input "100"
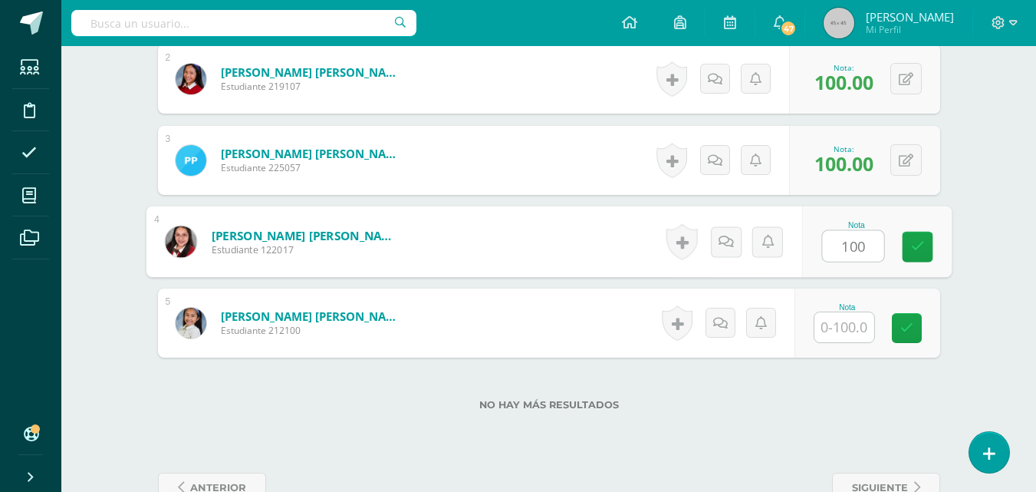
type input "100"
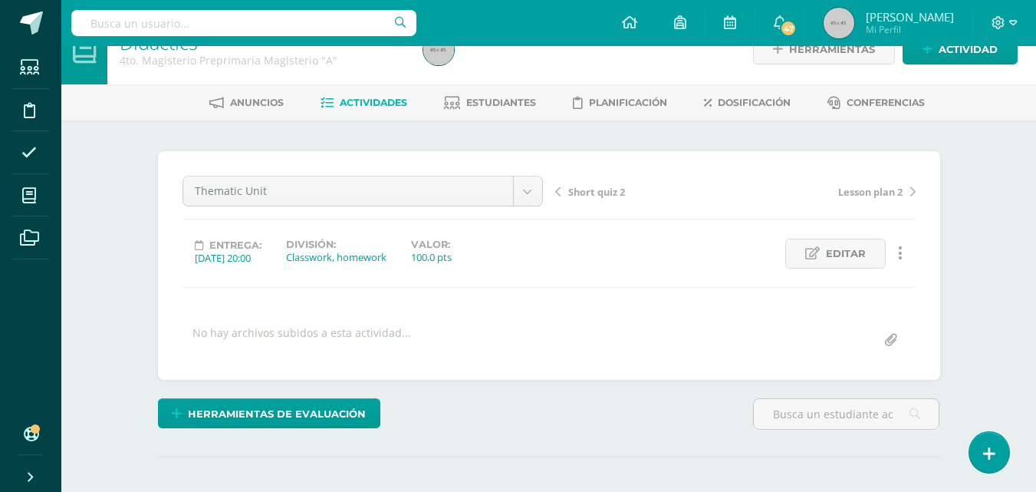
scroll to position [0, 0]
